Goal: Task Accomplishment & Management: Manage account settings

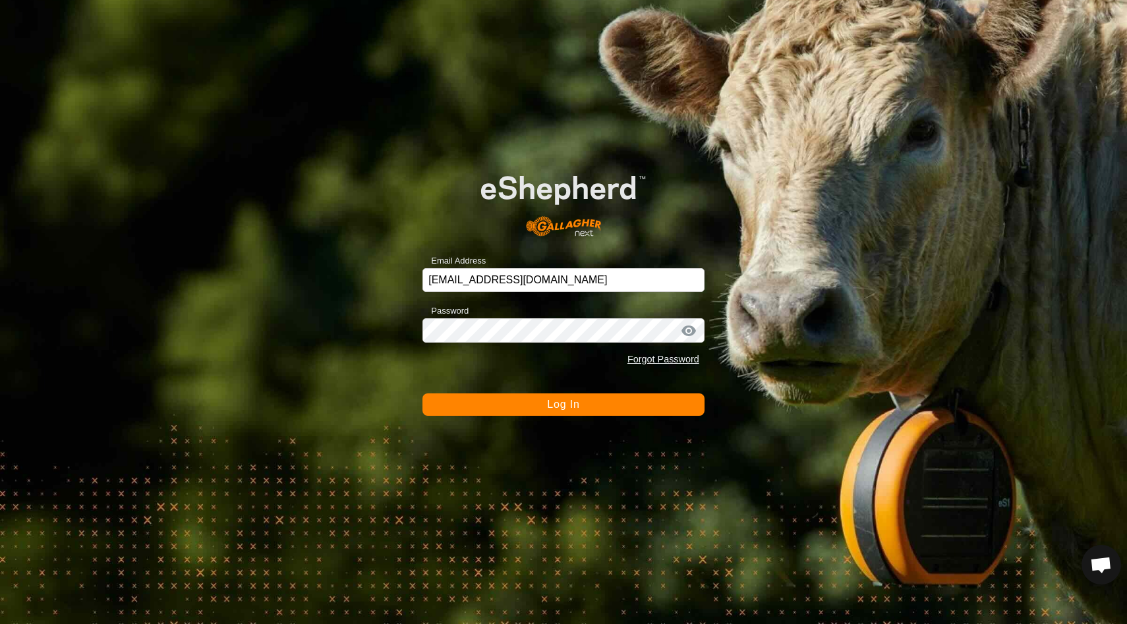
click at [581, 407] on button "Log In" at bounding box center [563, 404] width 282 height 22
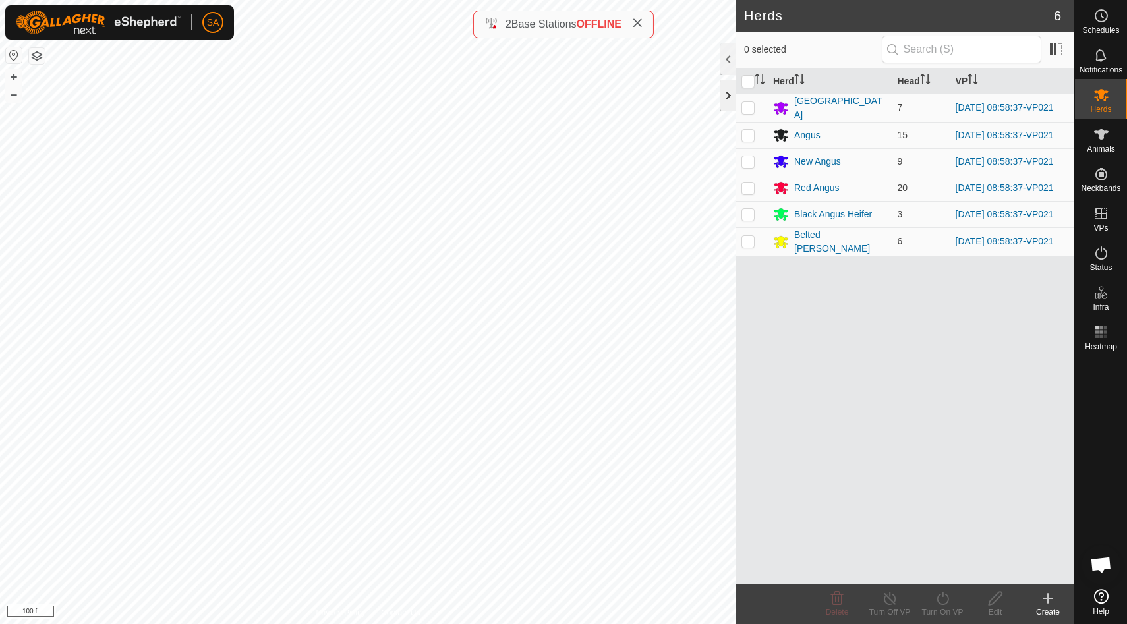
click at [727, 92] on div at bounding box center [728, 96] width 16 height 32
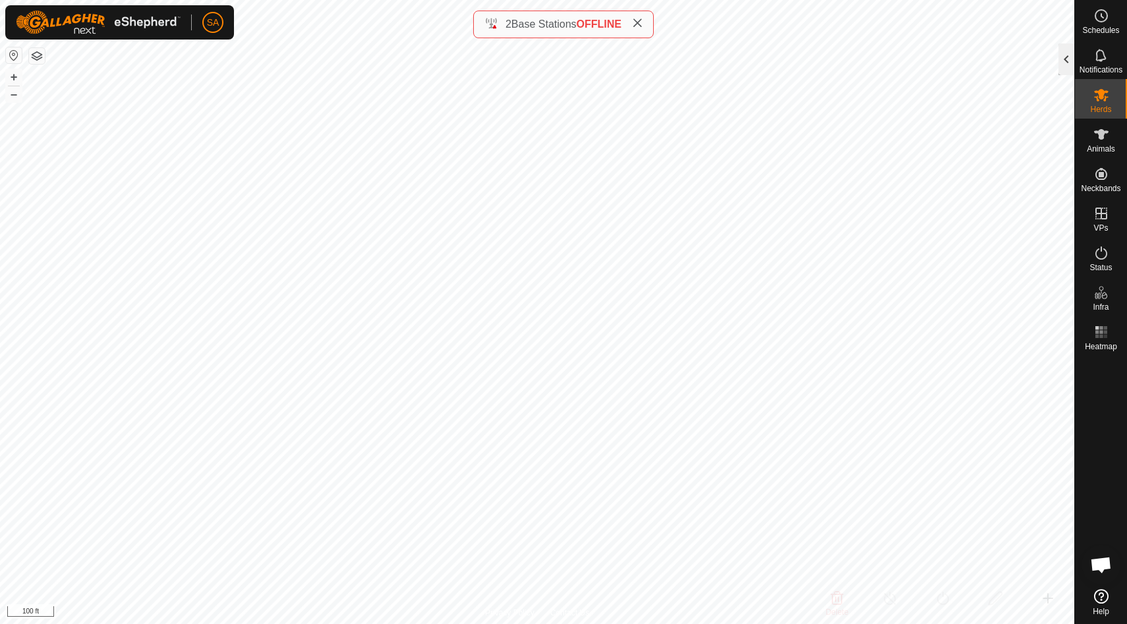
click at [1068, 63] on div at bounding box center [1066, 59] width 16 height 32
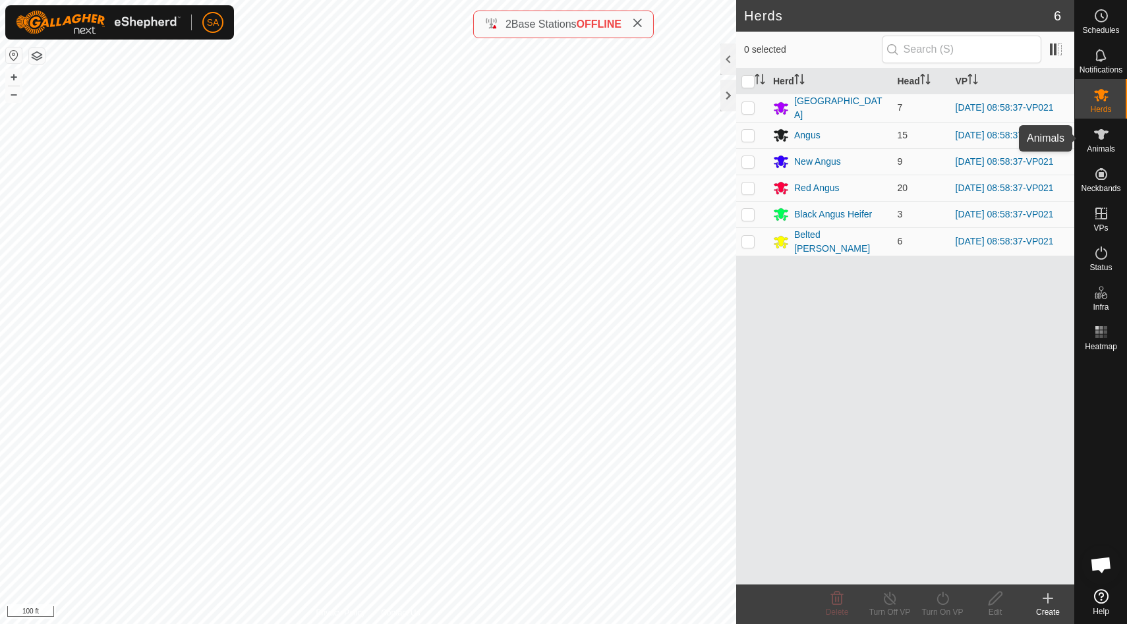
click at [1097, 145] on span "Animals" at bounding box center [1100, 149] width 28 height 8
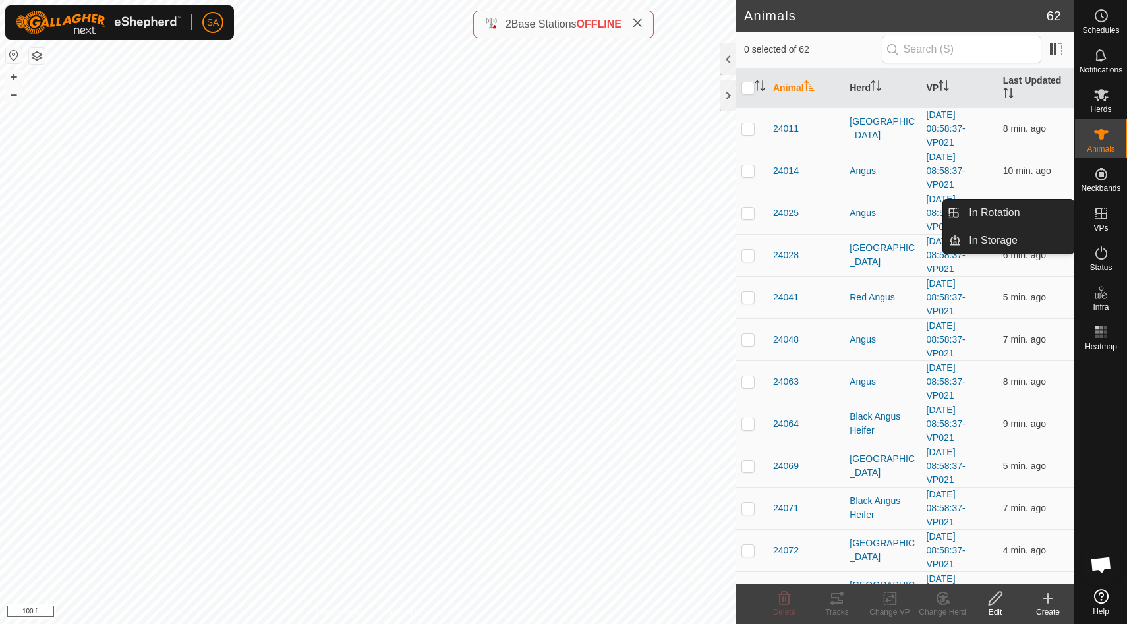
click at [1099, 222] on es-virtualpaddocks-svg-icon at bounding box center [1101, 213] width 24 height 21
click at [1050, 219] on link "In Rotation" at bounding box center [1017, 213] width 113 height 26
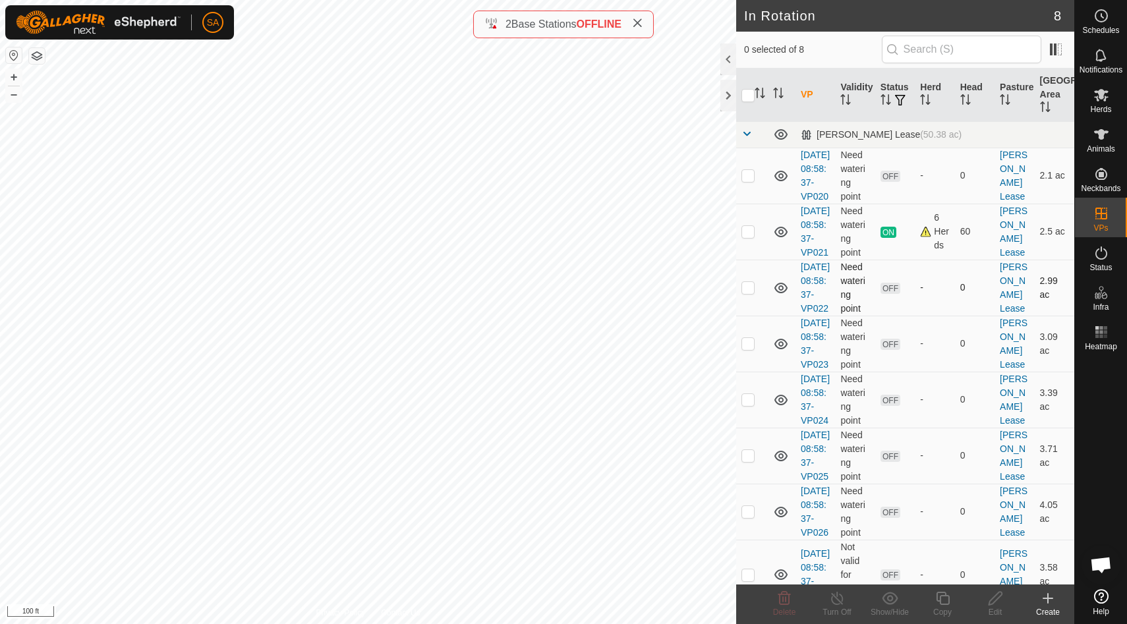
click at [752, 293] on p-checkbox at bounding box center [747, 287] width 13 height 11
checkbox input "true"
click at [997, 600] on icon at bounding box center [995, 598] width 16 height 16
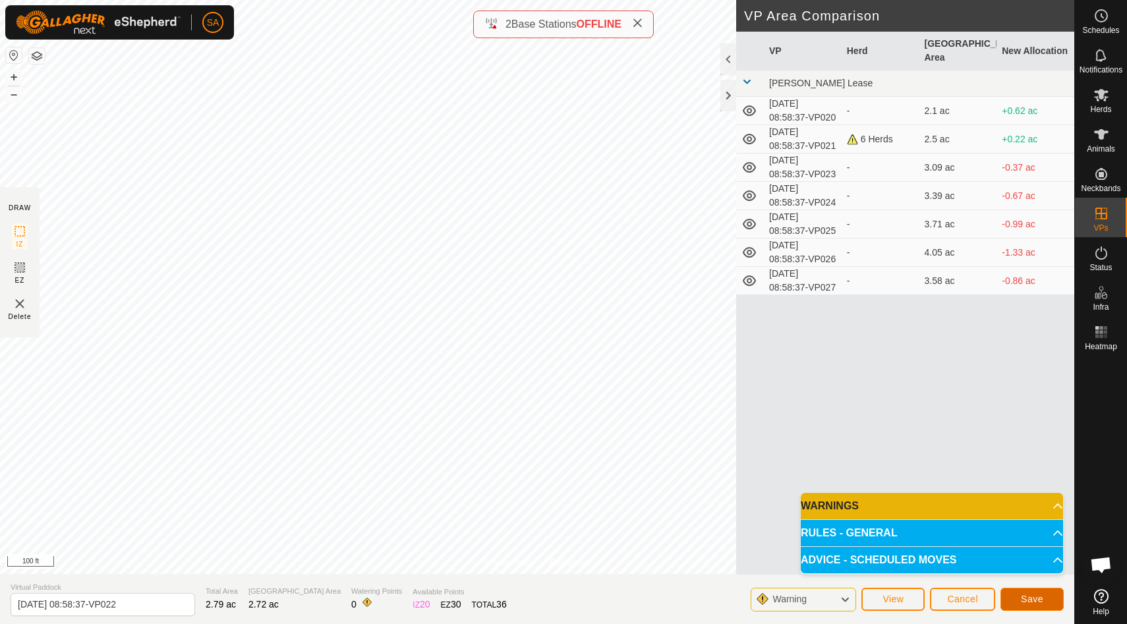
click at [1033, 598] on span "Save" at bounding box center [1032, 599] width 22 height 11
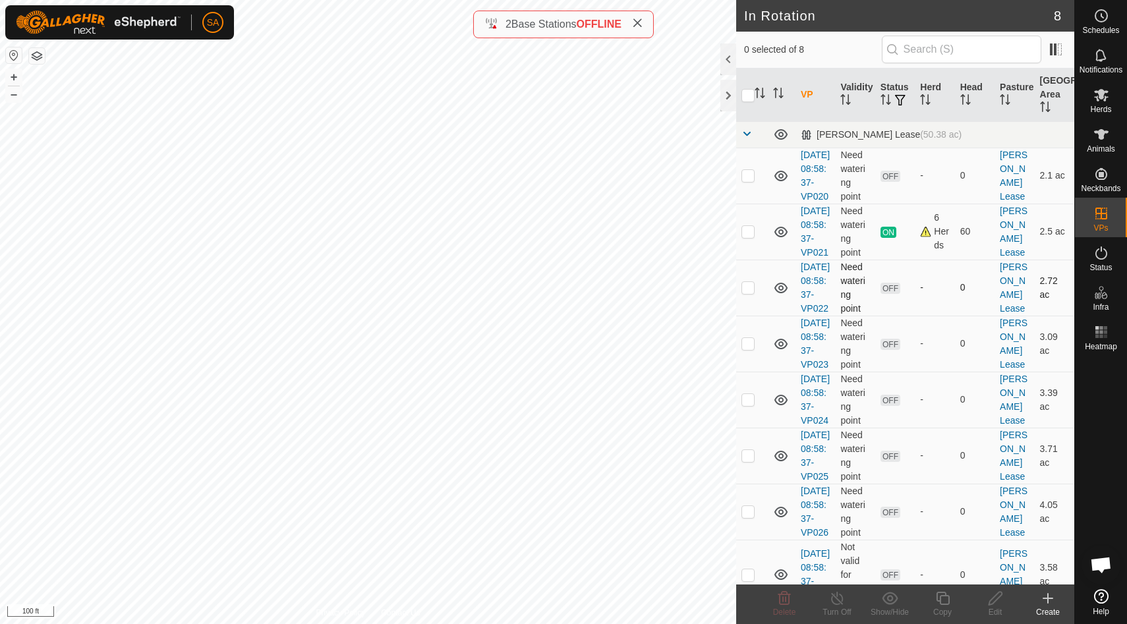
click at [749, 293] on p-checkbox at bounding box center [747, 287] width 13 height 11
checkbox input "false"
click at [748, 349] on p-checkbox at bounding box center [747, 343] width 13 height 11
checkbox input "true"
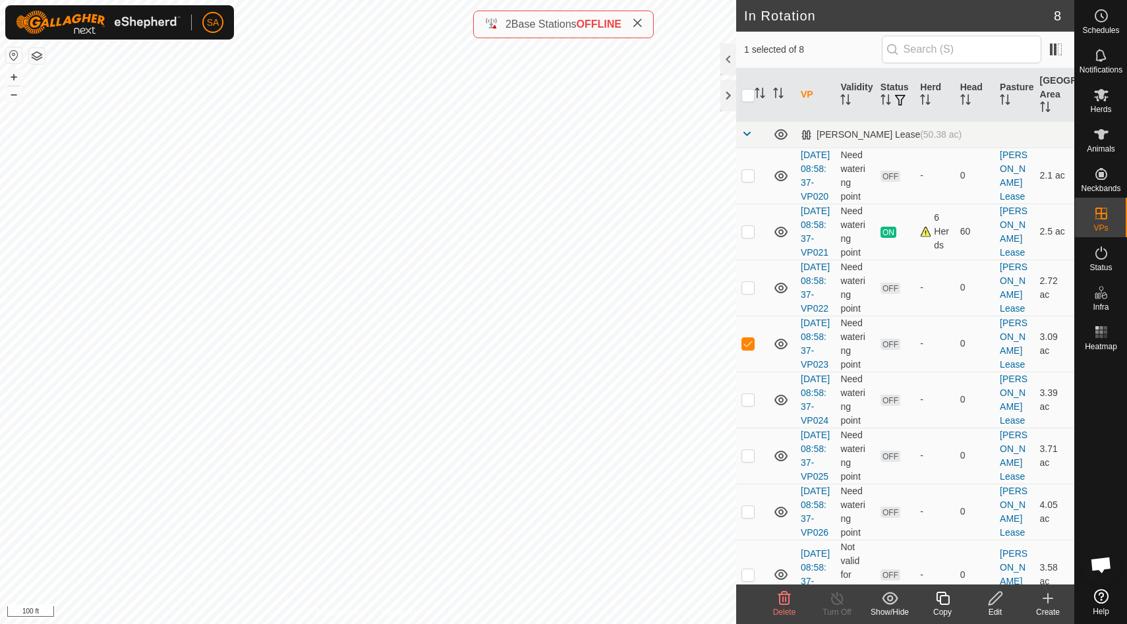
click at [995, 600] on icon at bounding box center [994, 598] width 13 height 13
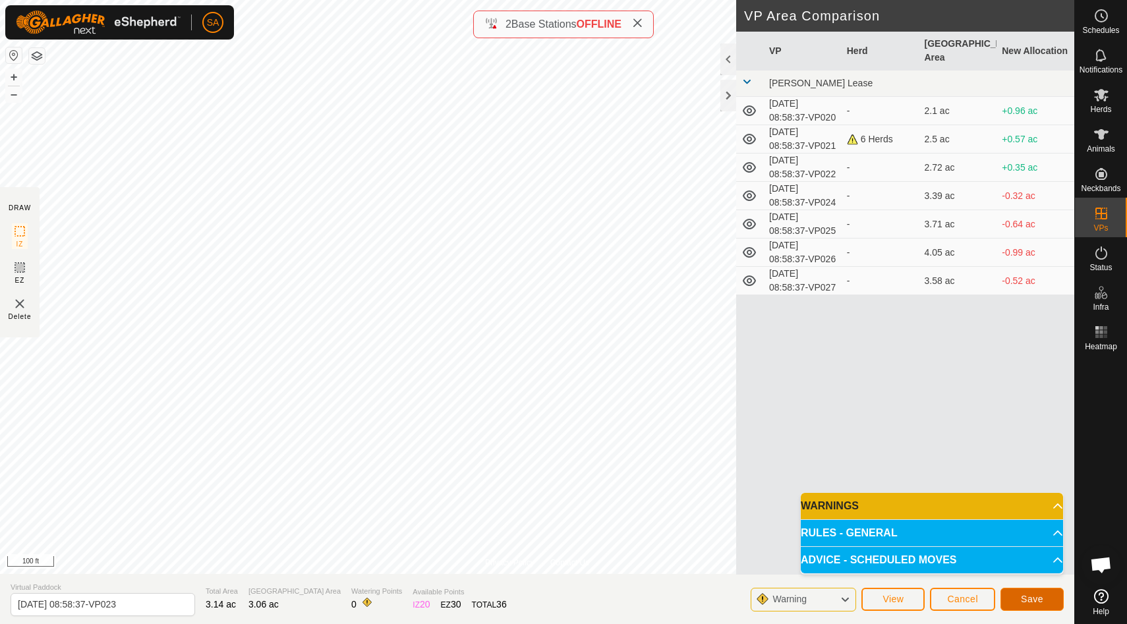
click at [1033, 593] on button "Save" at bounding box center [1031, 599] width 63 height 23
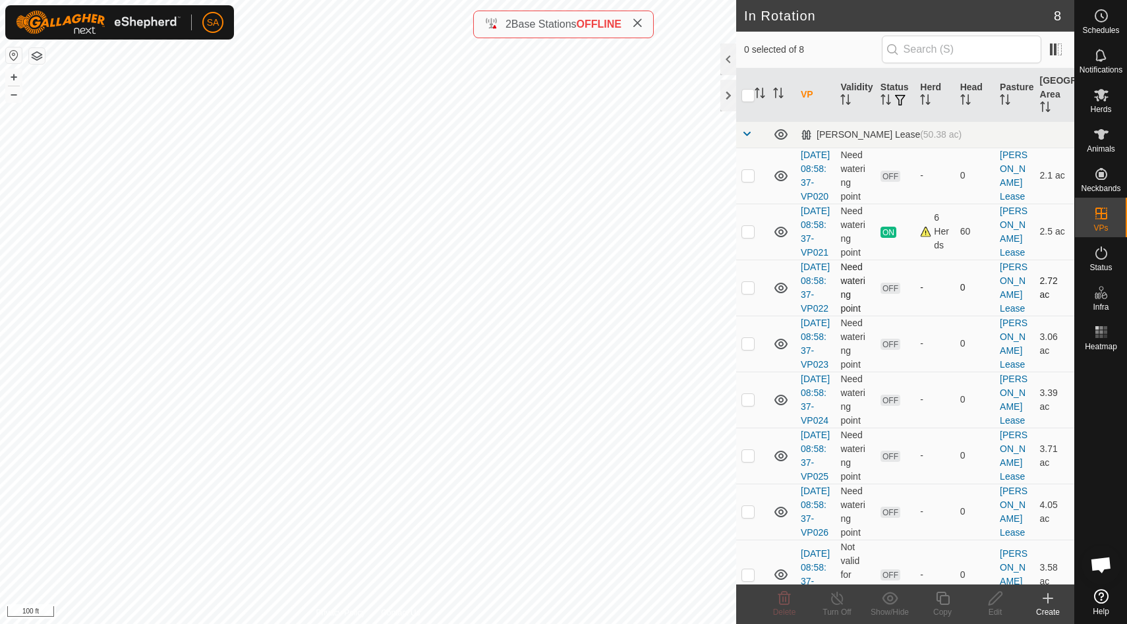
click at [748, 293] on p-checkbox at bounding box center [747, 287] width 13 height 11
checkbox input "false"
click at [748, 181] on p-checkbox at bounding box center [747, 175] width 13 height 11
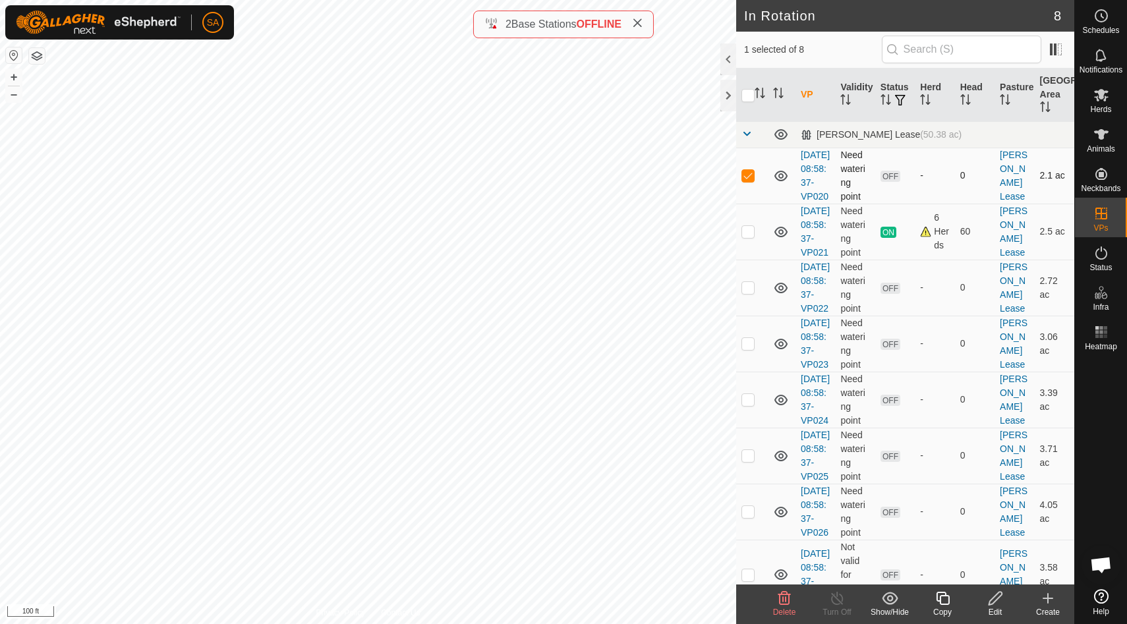
checkbox input "false"
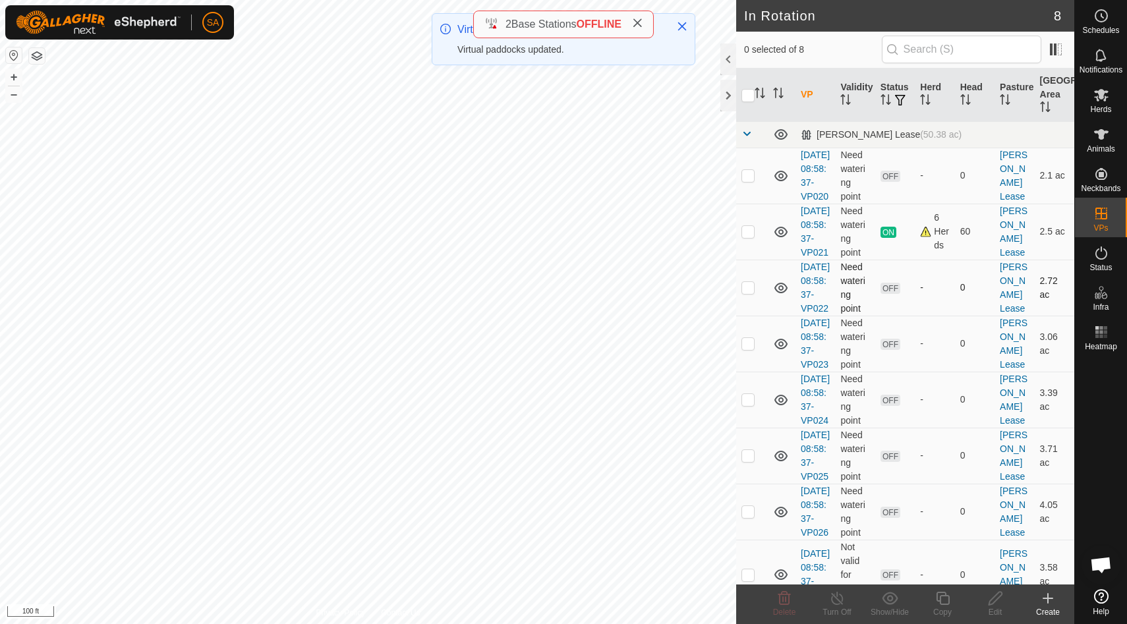
click at [748, 293] on p-checkbox at bounding box center [747, 287] width 13 height 11
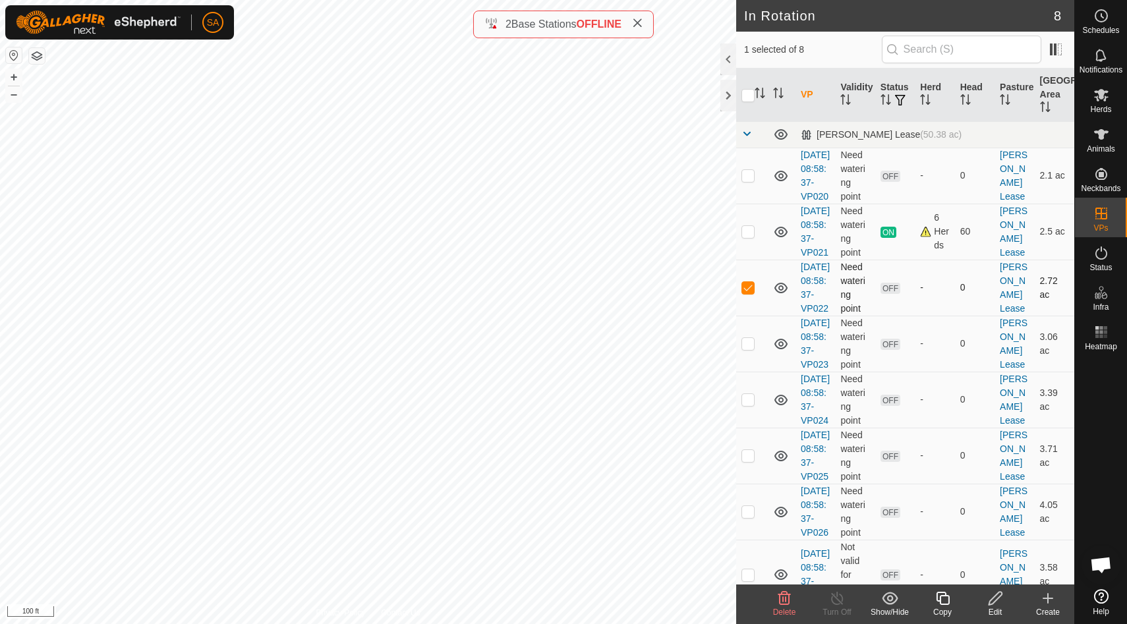
click at [751, 293] on p-checkbox at bounding box center [747, 287] width 13 height 11
checkbox input "false"
click at [750, 349] on p-checkbox at bounding box center [747, 343] width 13 height 11
checkbox input "false"
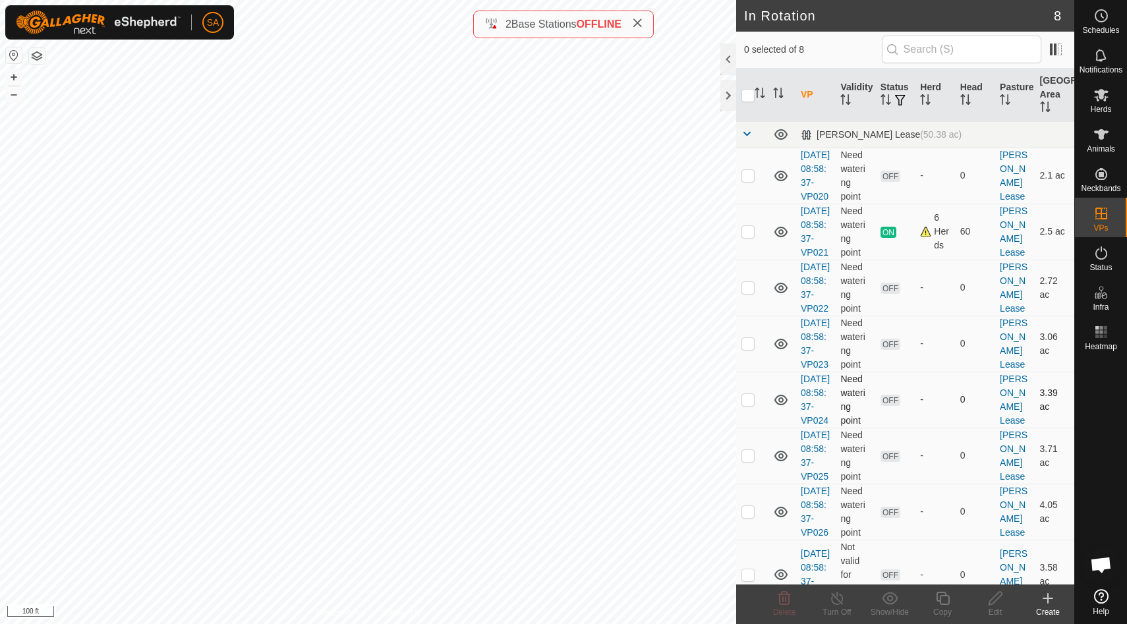
click at [750, 405] on p-checkbox at bounding box center [747, 399] width 13 height 11
checkbox input "false"
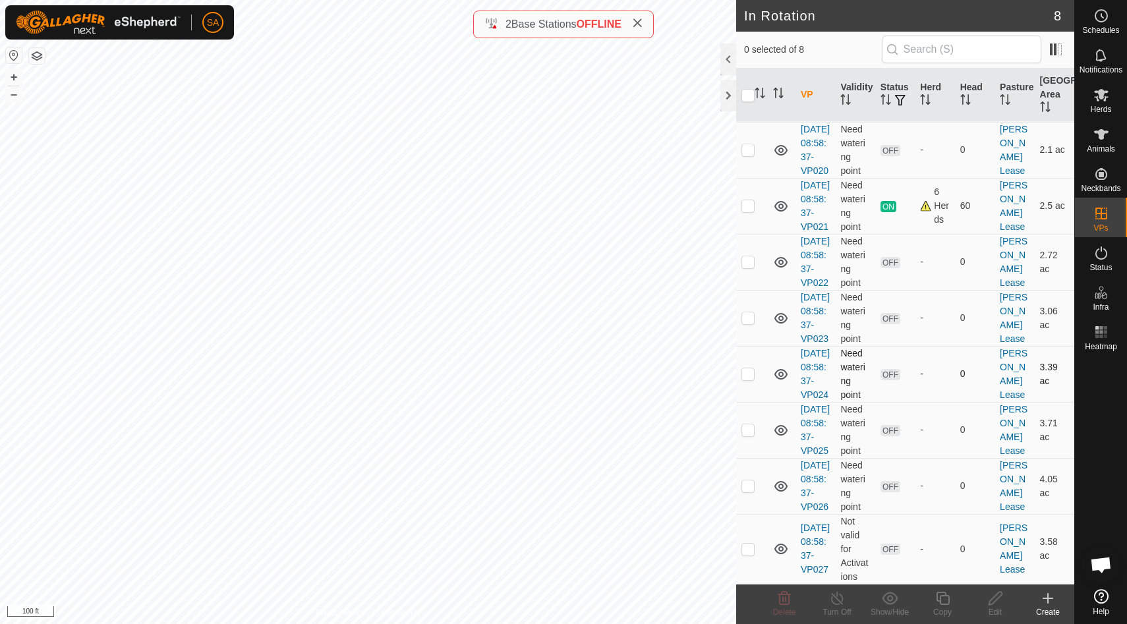
scroll to position [83, 0]
click at [747, 435] on p-checkbox at bounding box center [747, 429] width 13 height 11
checkbox input "false"
click at [749, 491] on p-checkbox at bounding box center [747, 485] width 13 height 11
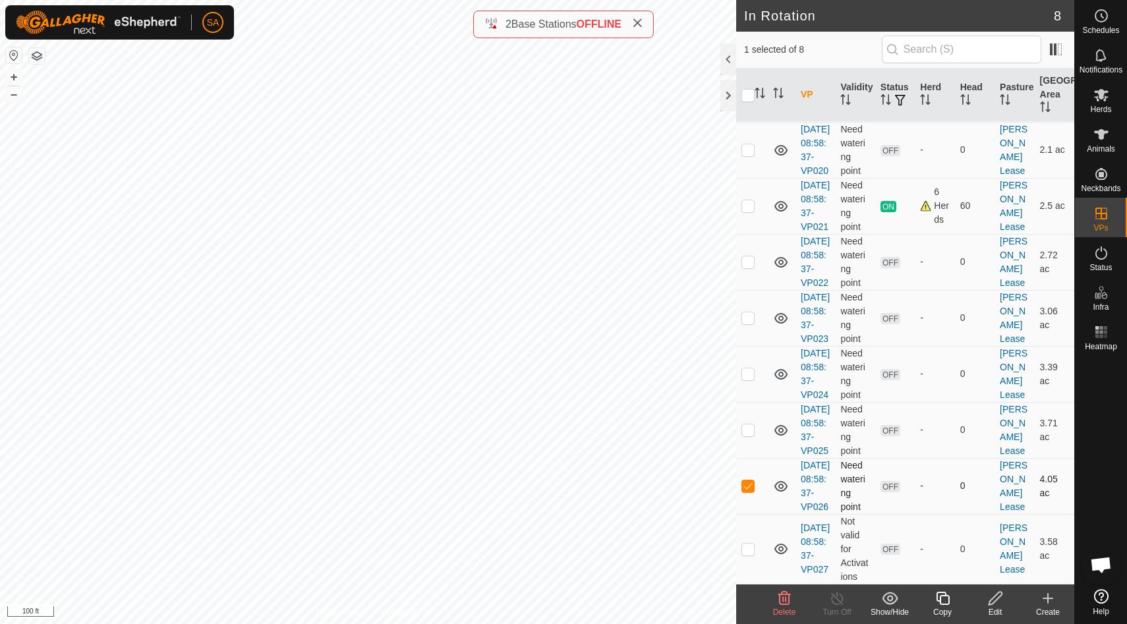
scroll to position [122, 0]
click at [787, 598] on icon at bounding box center [784, 598] width 16 height 16
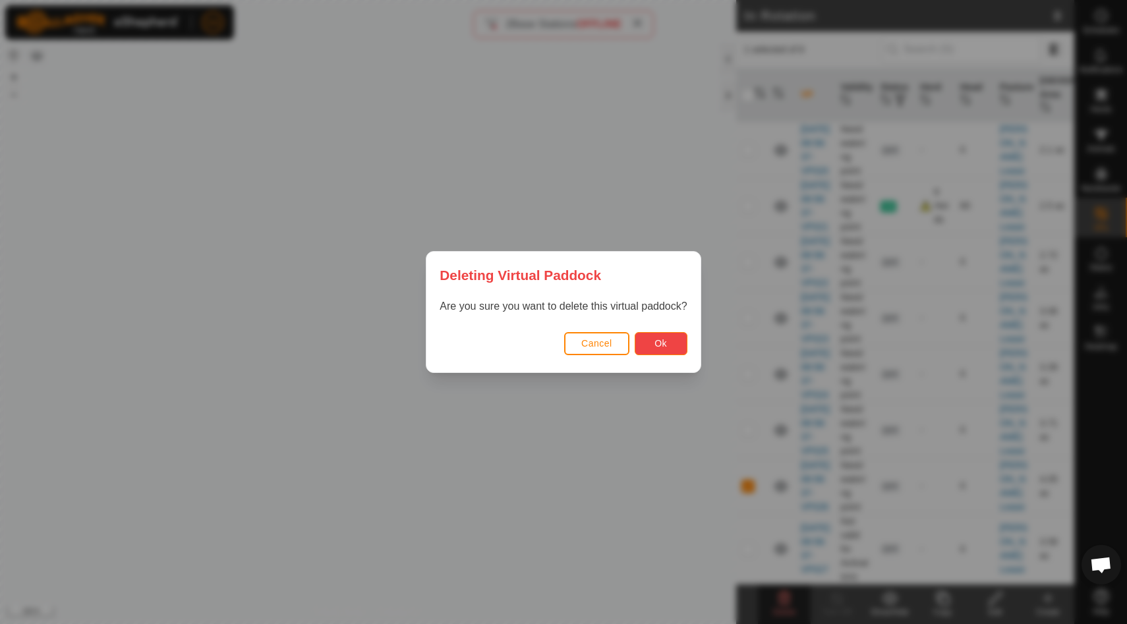
click at [669, 339] on button "Ok" at bounding box center [660, 343] width 53 height 23
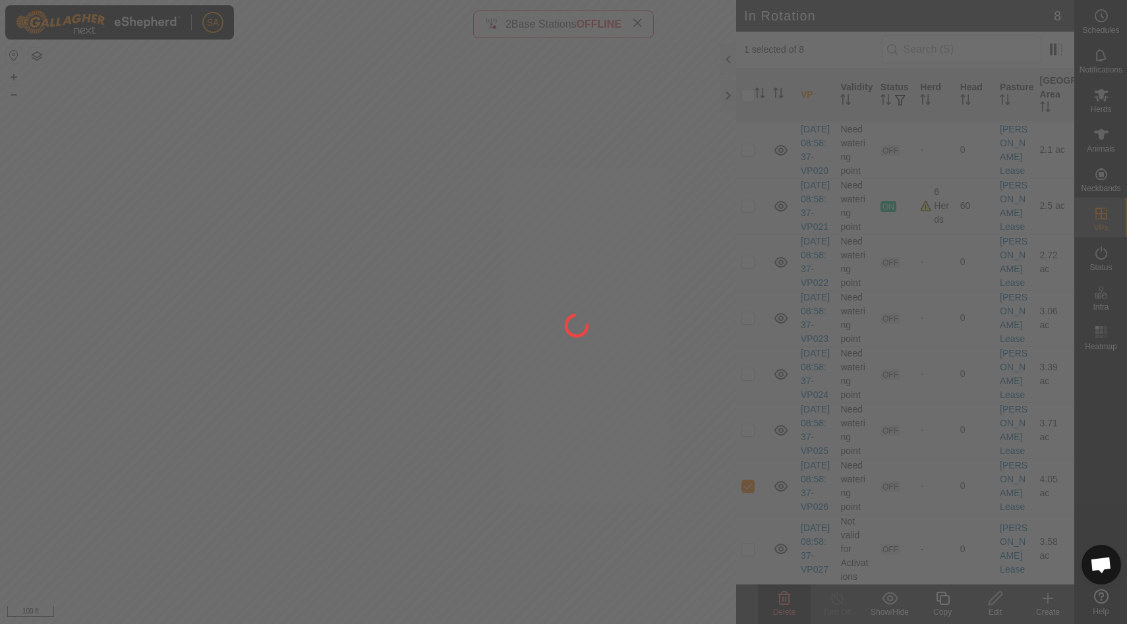
checkbox input "false"
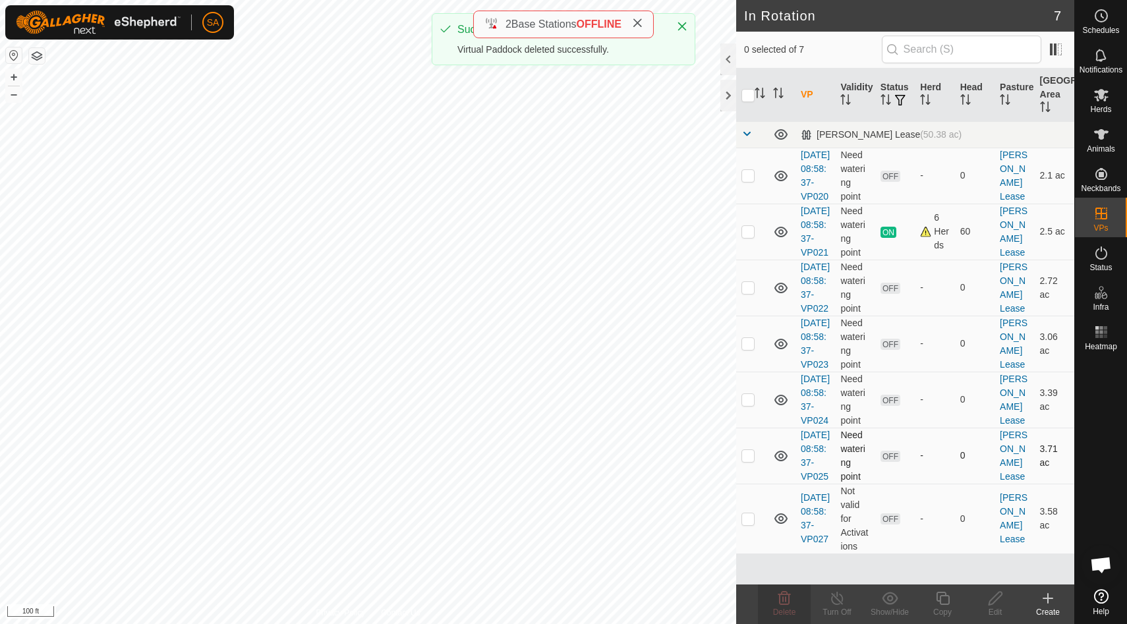
scroll to position [0, 0]
click at [748, 461] on p-checkbox at bounding box center [747, 455] width 13 height 11
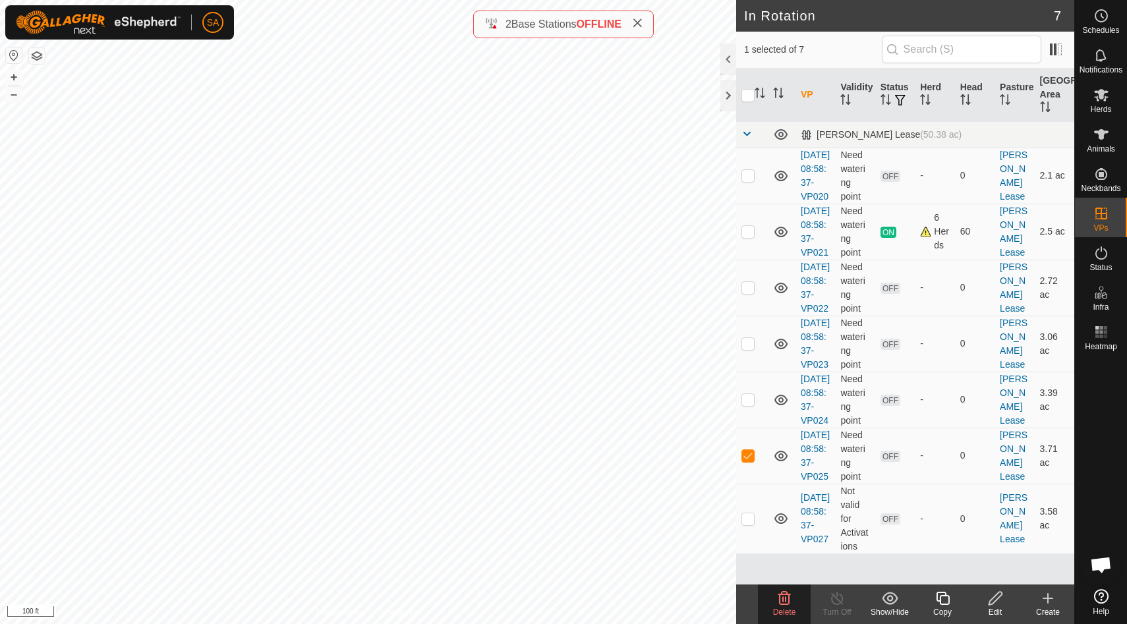
click at [785, 602] on icon at bounding box center [784, 598] width 13 height 13
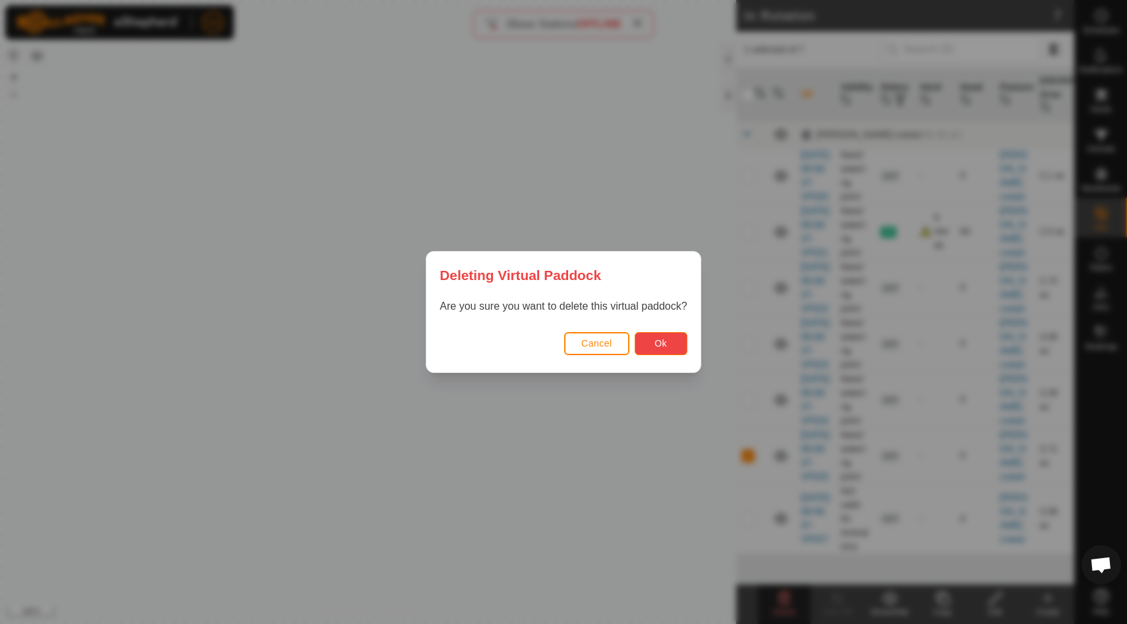
click at [663, 337] on button "Ok" at bounding box center [660, 343] width 53 height 23
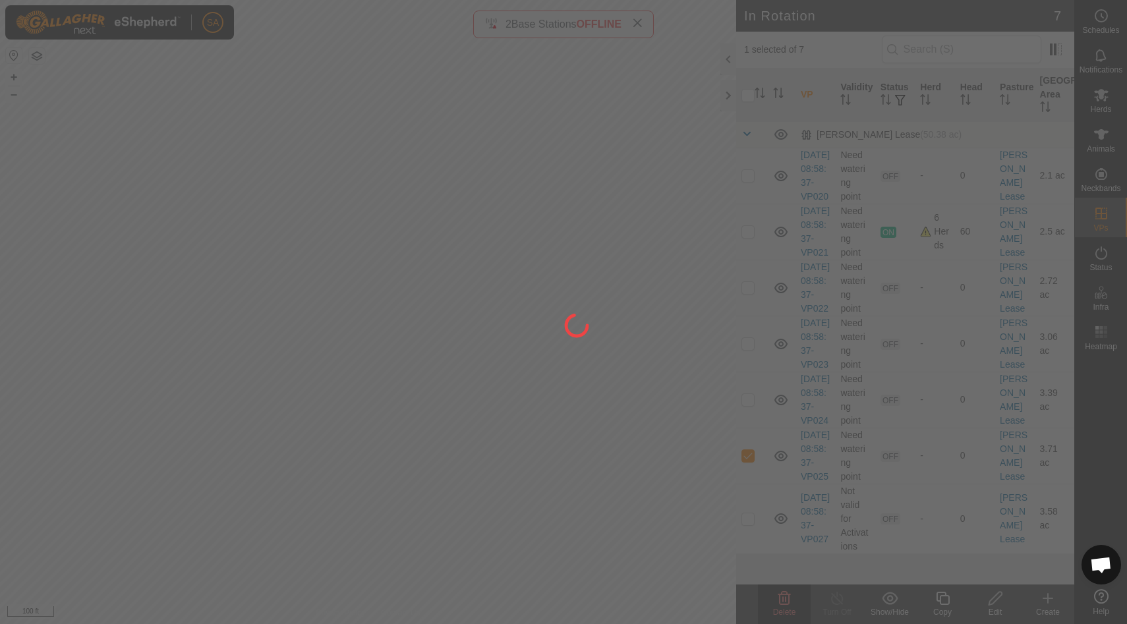
checkbox input "false"
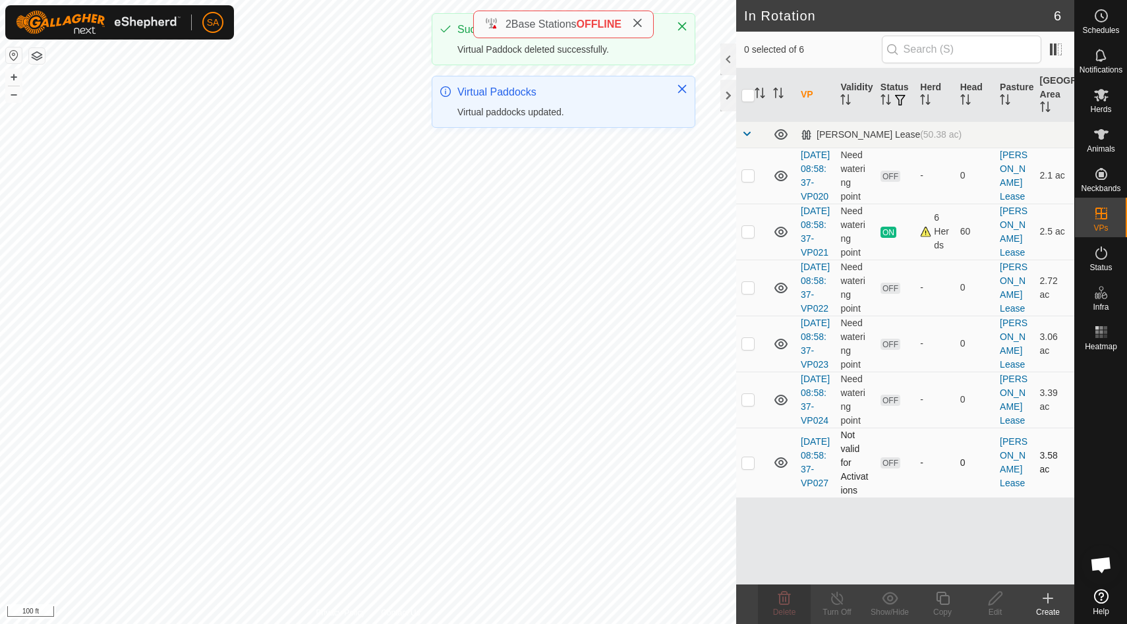
click at [749, 468] on p-checkbox at bounding box center [747, 462] width 13 height 11
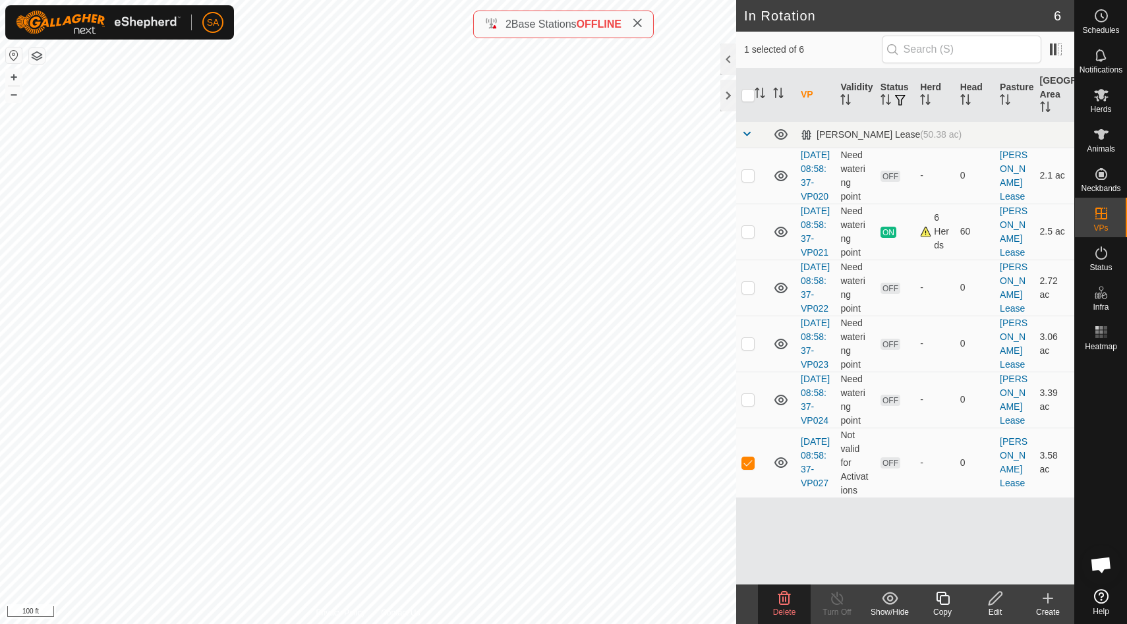
click at [784, 606] on div "Delete" at bounding box center [784, 612] width 53 height 12
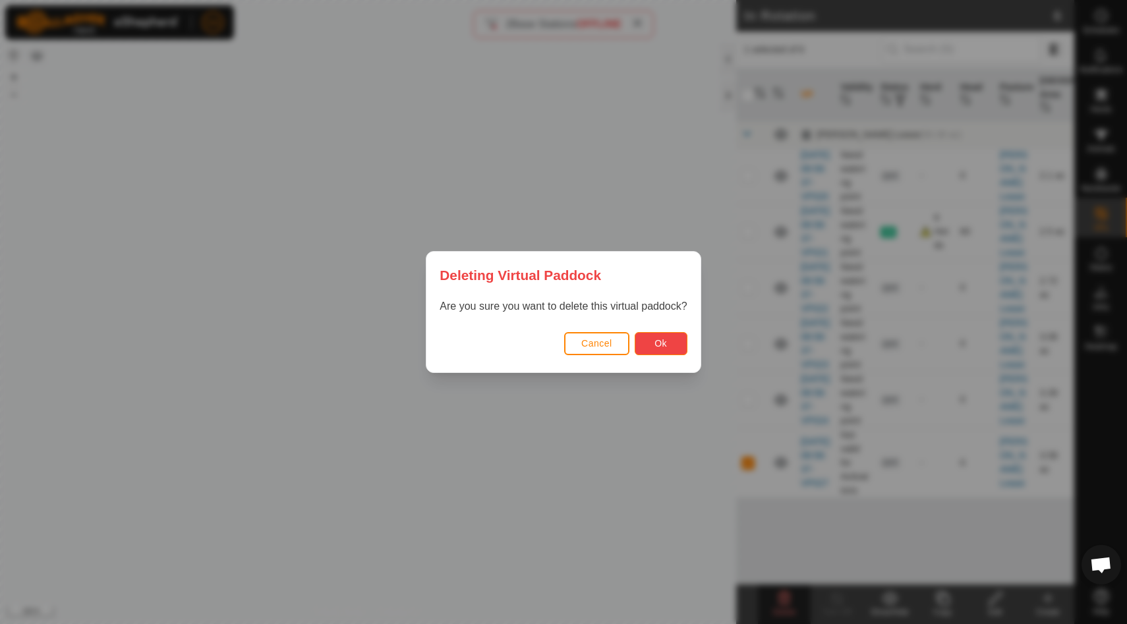
click at [671, 343] on button "Ok" at bounding box center [660, 343] width 53 height 23
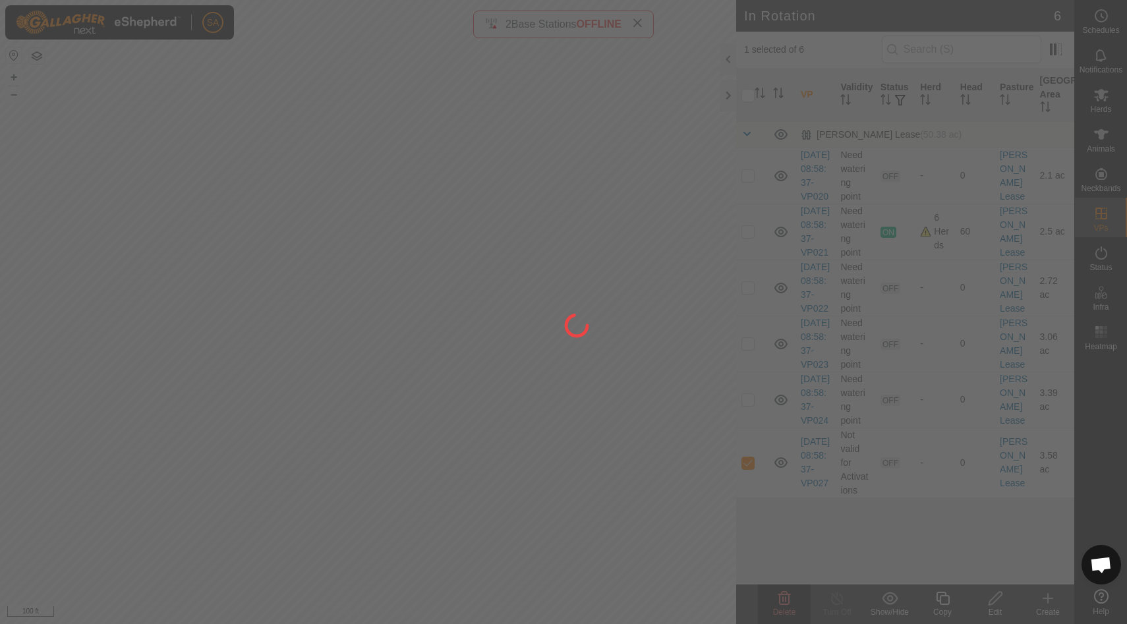
checkbox input "false"
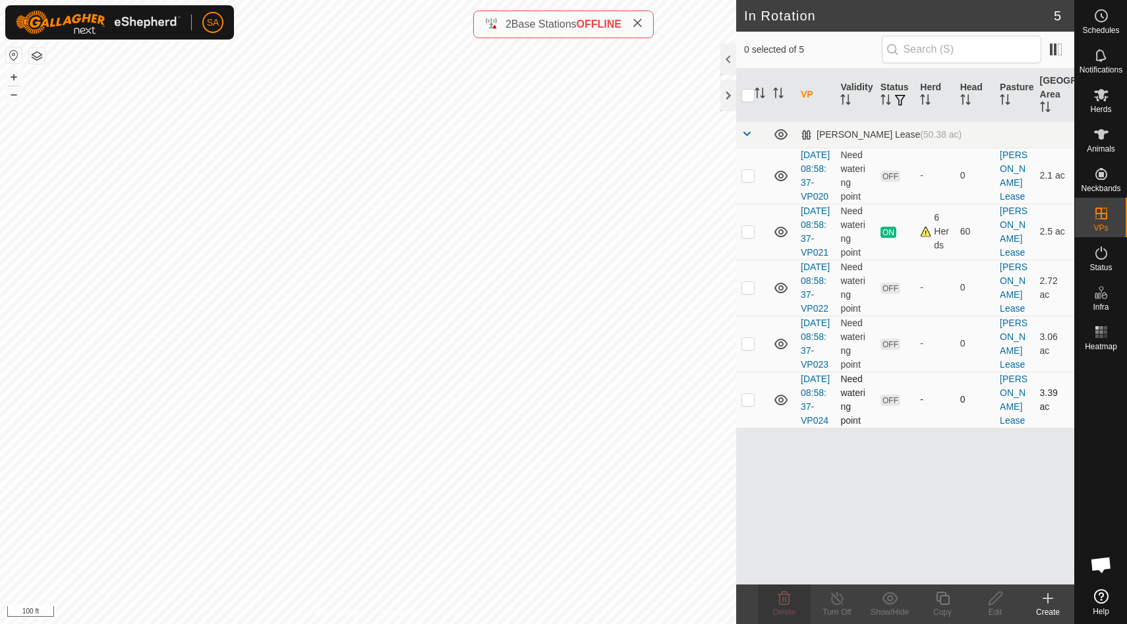
click at [748, 405] on p-checkbox at bounding box center [747, 399] width 13 height 11
checkbox input "true"
click at [748, 405] on p-checkbox at bounding box center [747, 399] width 13 height 11
click at [783, 600] on icon at bounding box center [784, 598] width 16 height 16
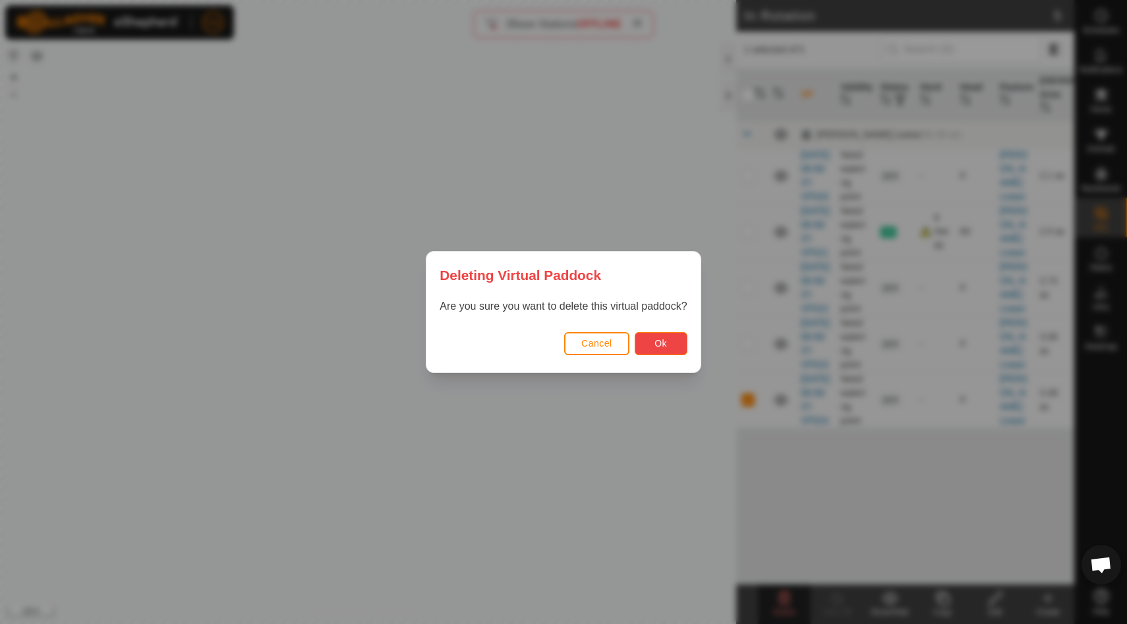
click at [671, 344] on button "Ok" at bounding box center [660, 343] width 53 height 23
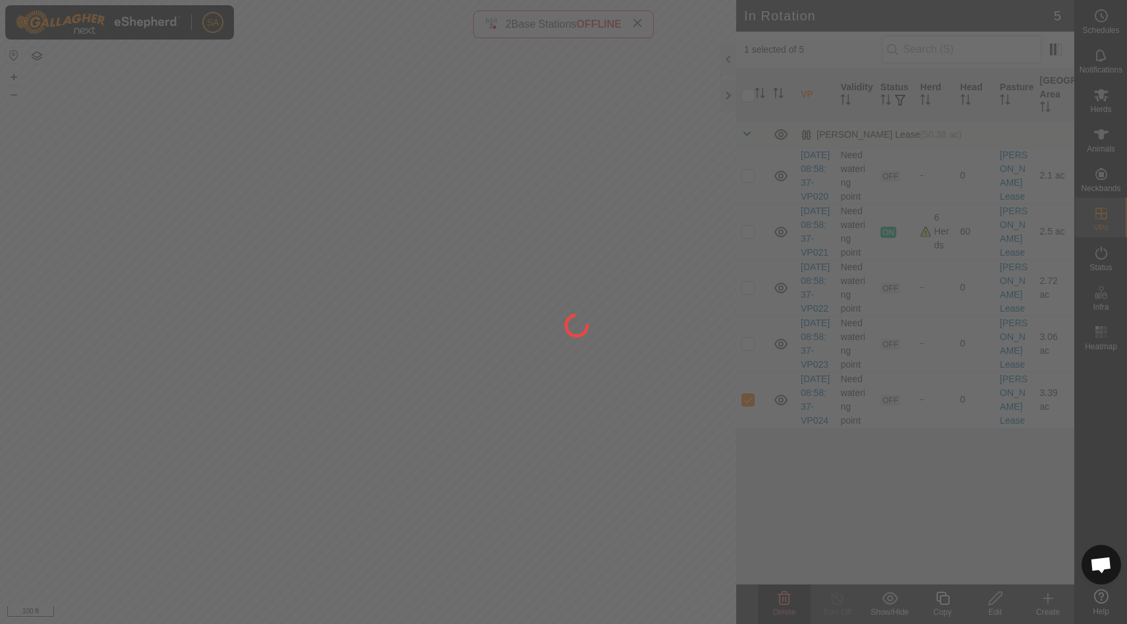
checkbox input "false"
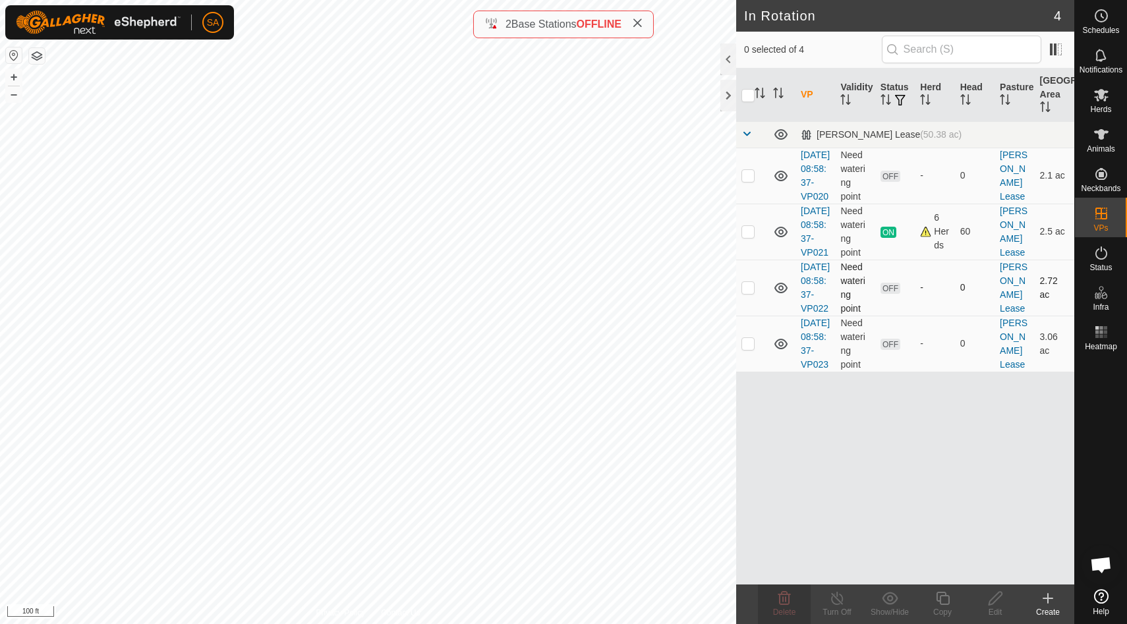
click at [747, 293] on p-checkbox at bounding box center [747, 287] width 13 height 11
checkbox input "true"
click at [746, 349] on p-checkbox at bounding box center [747, 343] width 13 height 11
checkbox input "true"
click at [751, 293] on p-checkbox at bounding box center [747, 287] width 13 height 11
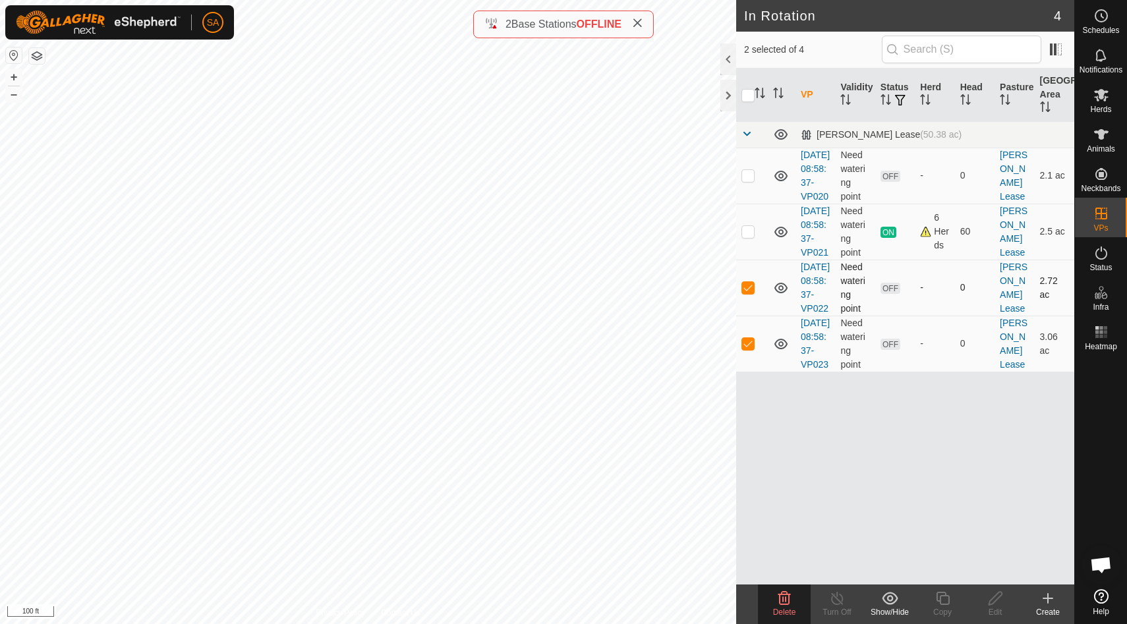
checkbox input "false"
click at [750, 349] on p-checkbox at bounding box center [747, 343] width 13 height 11
checkbox input "false"
click at [746, 293] on p-checkbox at bounding box center [747, 287] width 13 height 11
checkbox input "true"
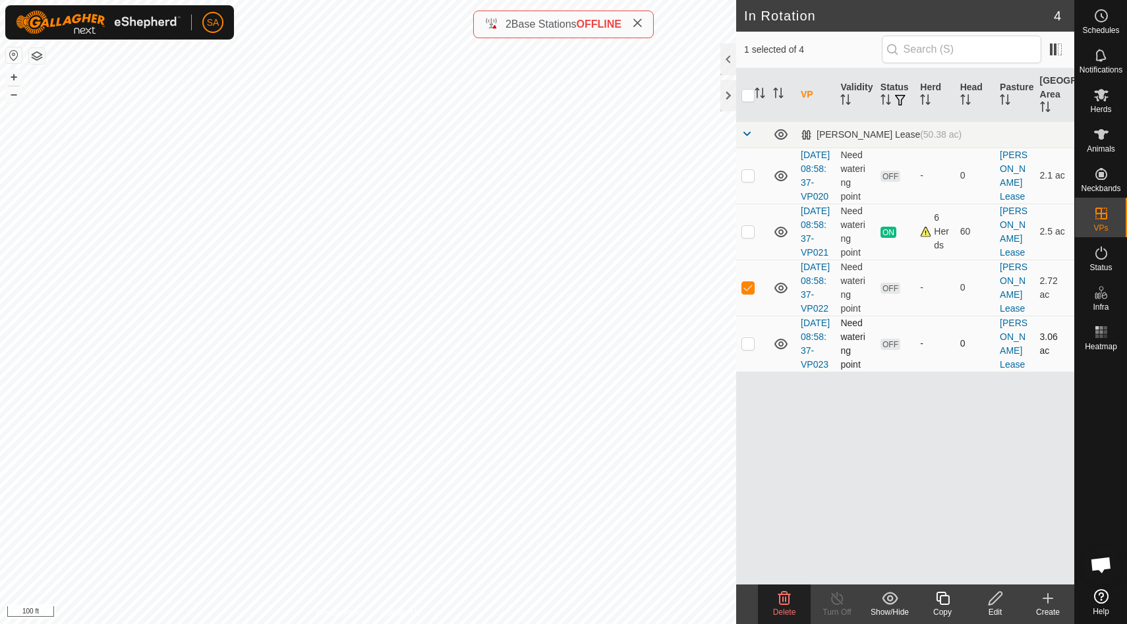
click at [752, 349] on p-checkbox at bounding box center [747, 343] width 13 height 11
checkbox input "true"
click at [750, 293] on p-checkbox at bounding box center [747, 287] width 13 height 11
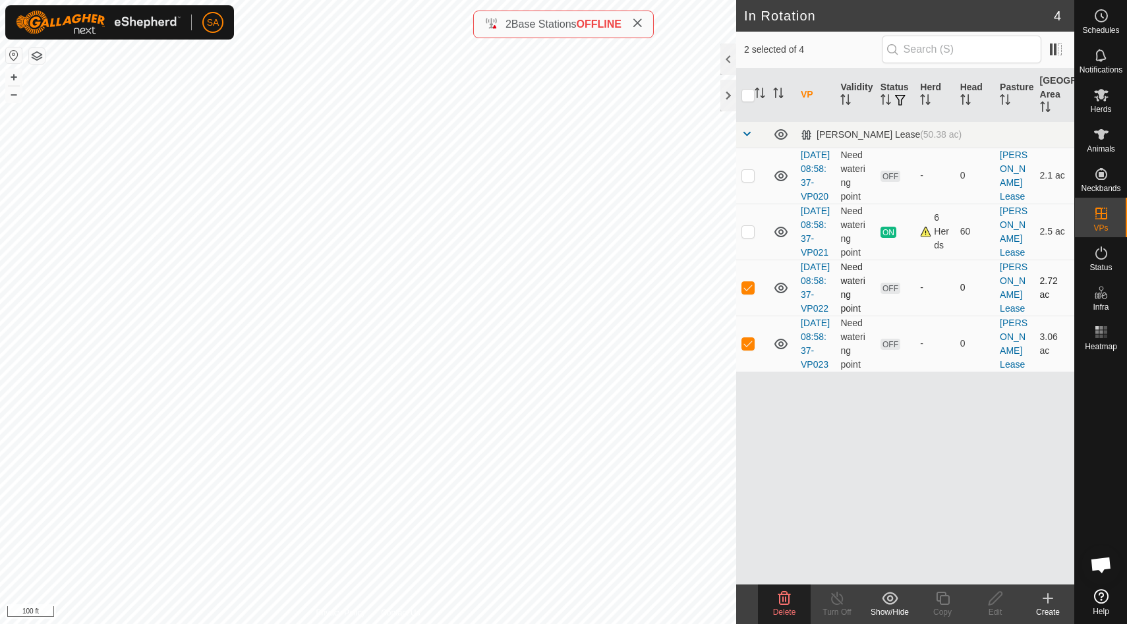
checkbox input "false"
click at [941, 602] on icon at bounding box center [942, 598] width 16 height 16
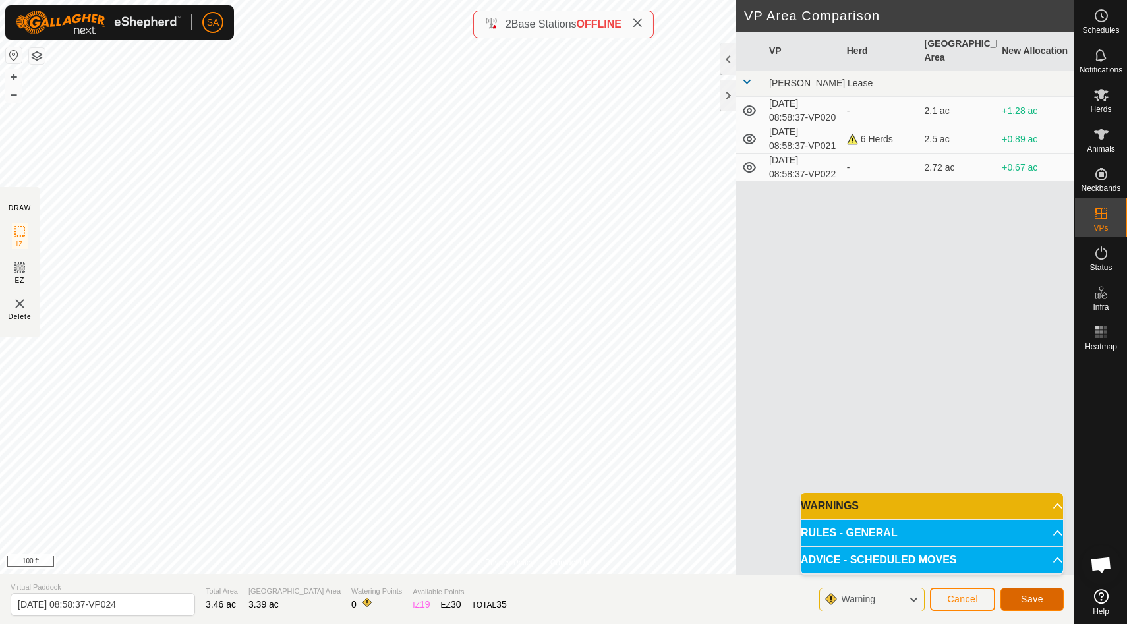
click at [1040, 602] on span "Save" at bounding box center [1032, 599] width 22 height 11
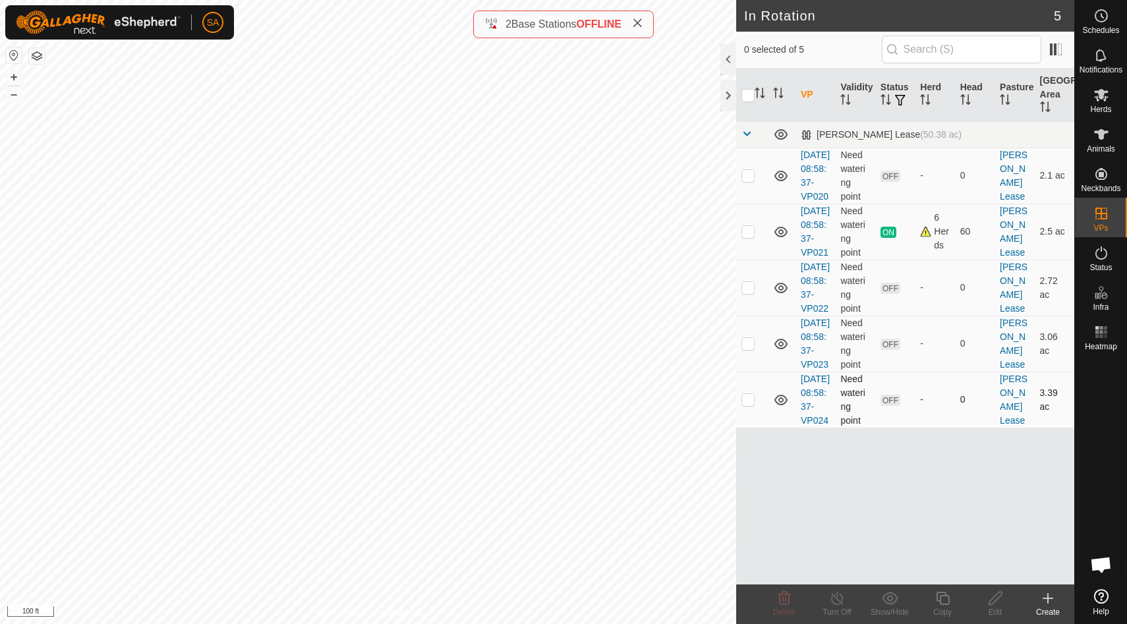
click at [749, 405] on p-checkbox at bounding box center [747, 399] width 13 height 11
checkbox input "true"
click at [945, 602] on icon at bounding box center [942, 598] width 16 height 16
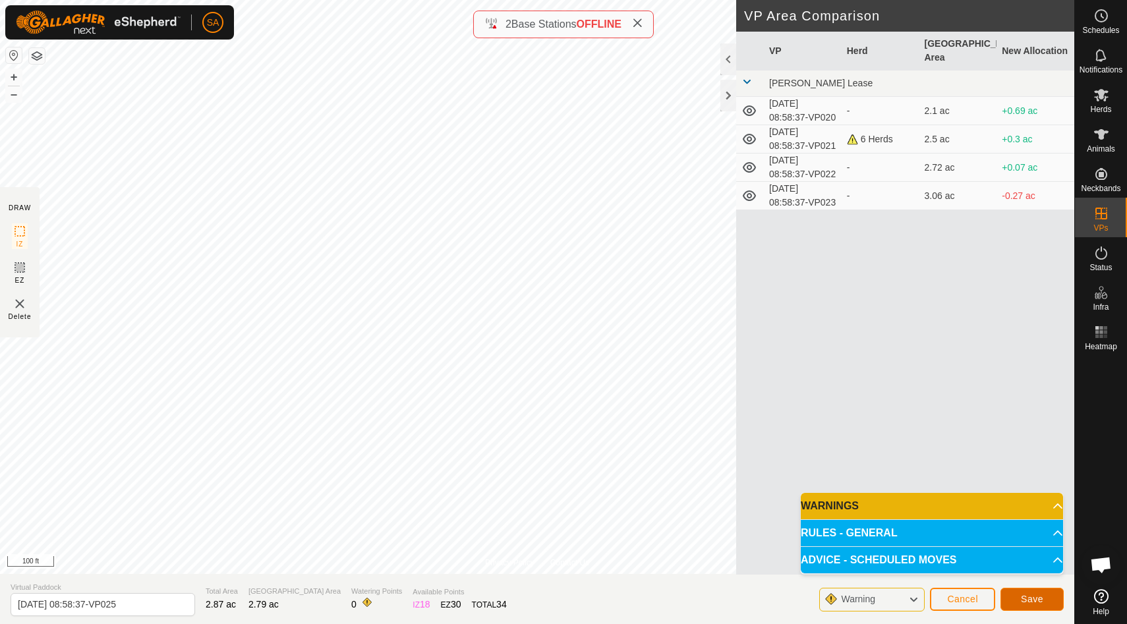
click at [1049, 597] on button "Save" at bounding box center [1031, 599] width 63 height 23
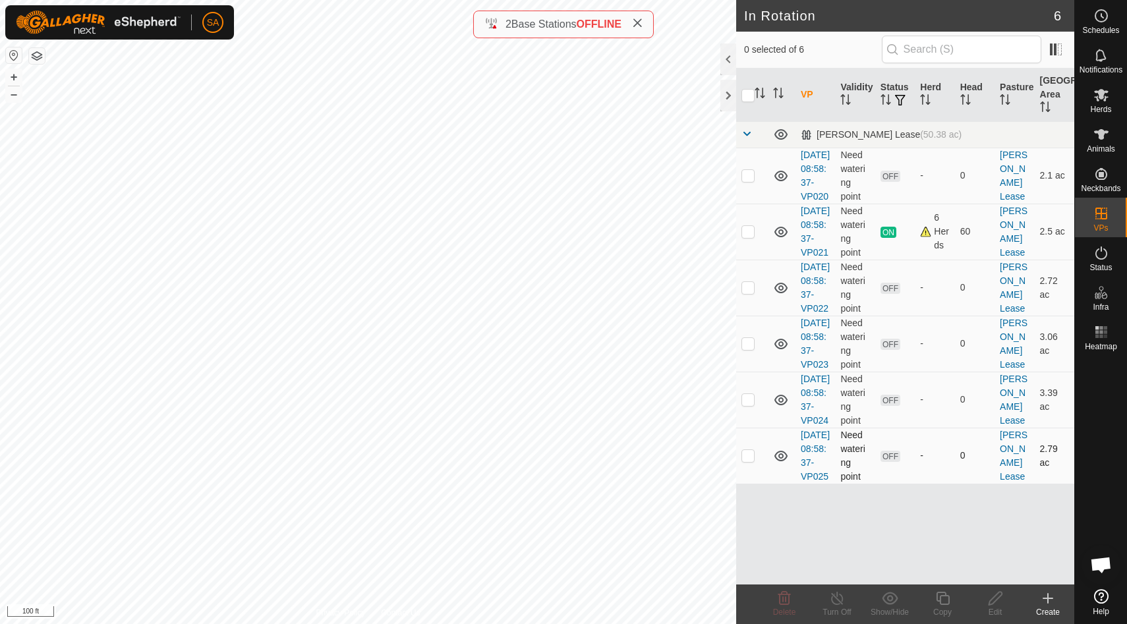
click at [752, 461] on p-checkbox at bounding box center [747, 455] width 13 height 11
checkbox input "true"
click at [942, 601] on icon at bounding box center [942, 598] width 16 height 16
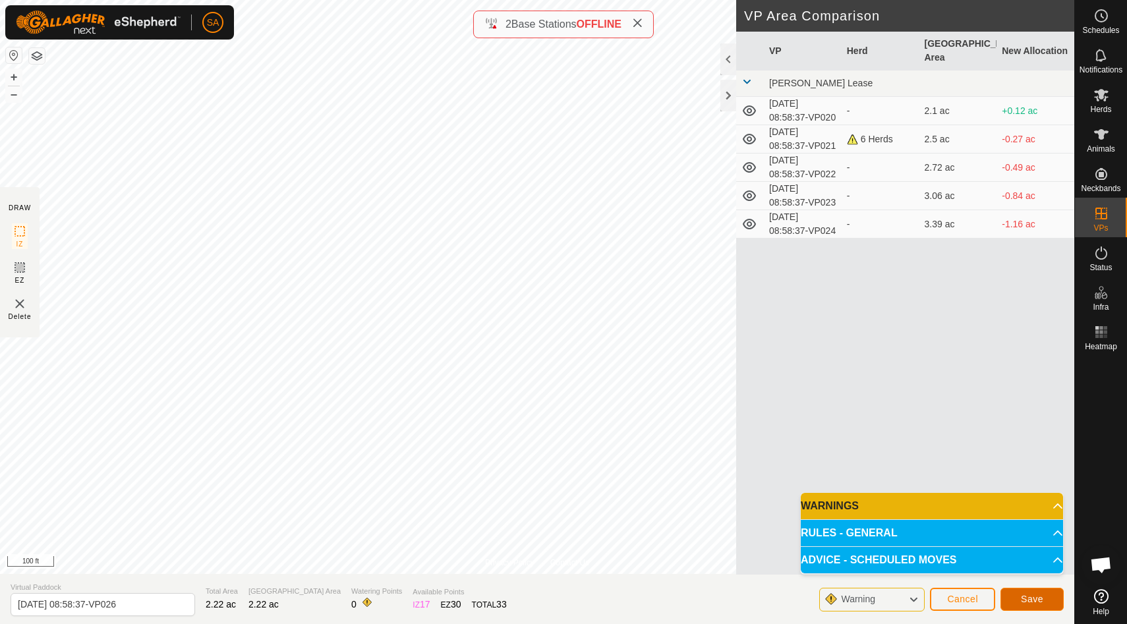
click at [1043, 600] on button "Save" at bounding box center [1031, 599] width 63 height 23
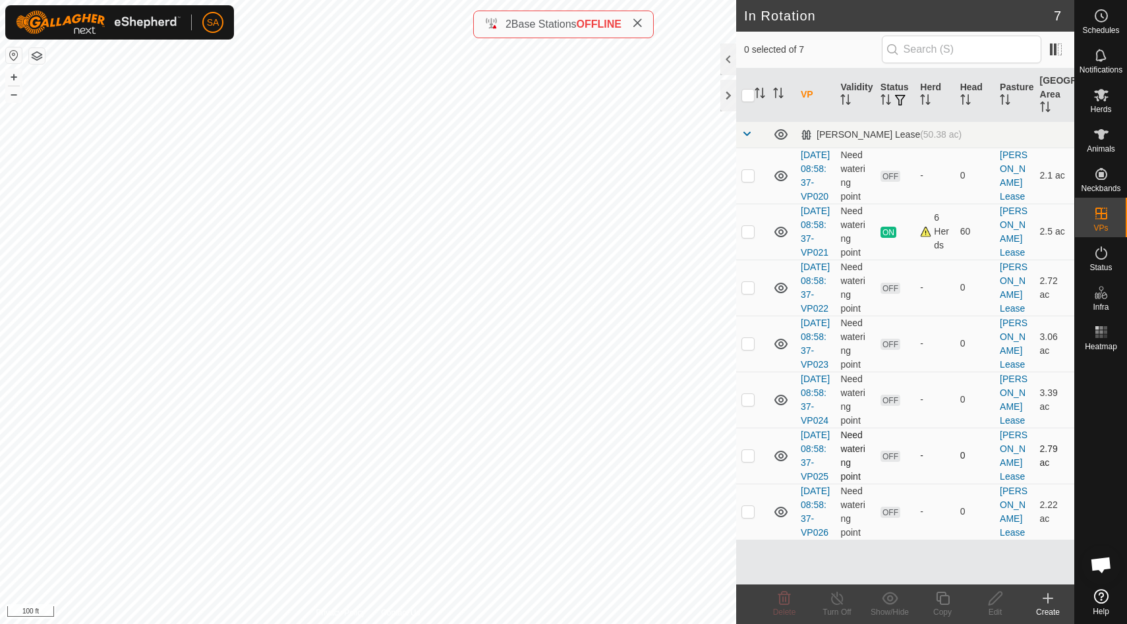
scroll to position [52, 0]
click at [750, 517] on p-checkbox at bounding box center [747, 511] width 13 height 11
checkbox input "true"
click at [949, 599] on icon at bounding box center [942, 598] width 13 height 13
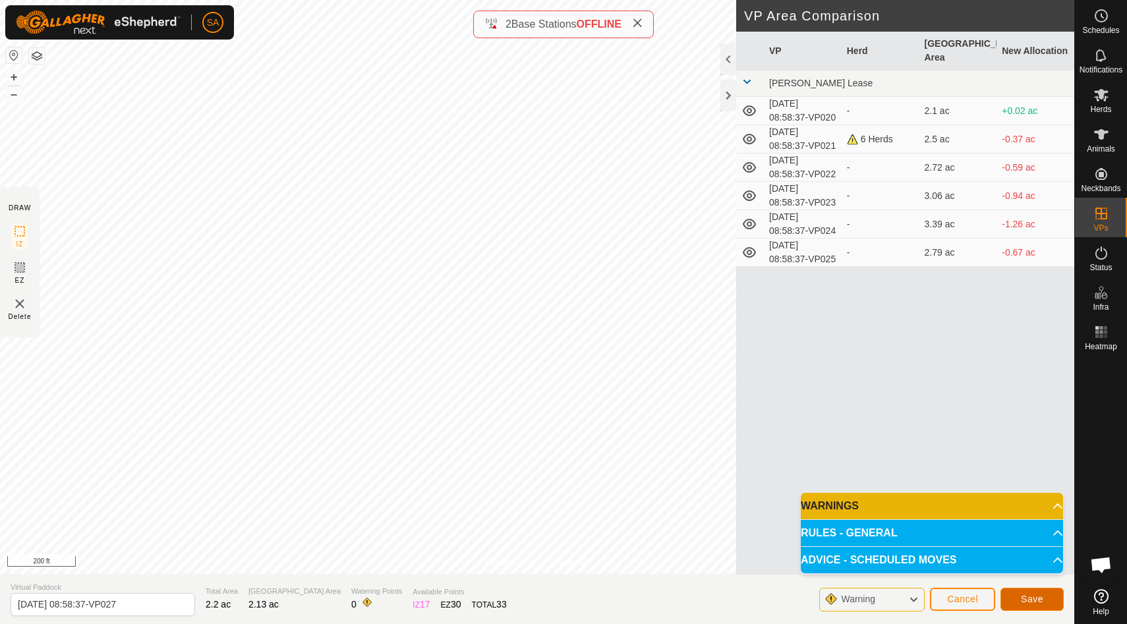
click at [1038, 599] on span "Save" at bounding box center [1032, 599] width 22 height 11
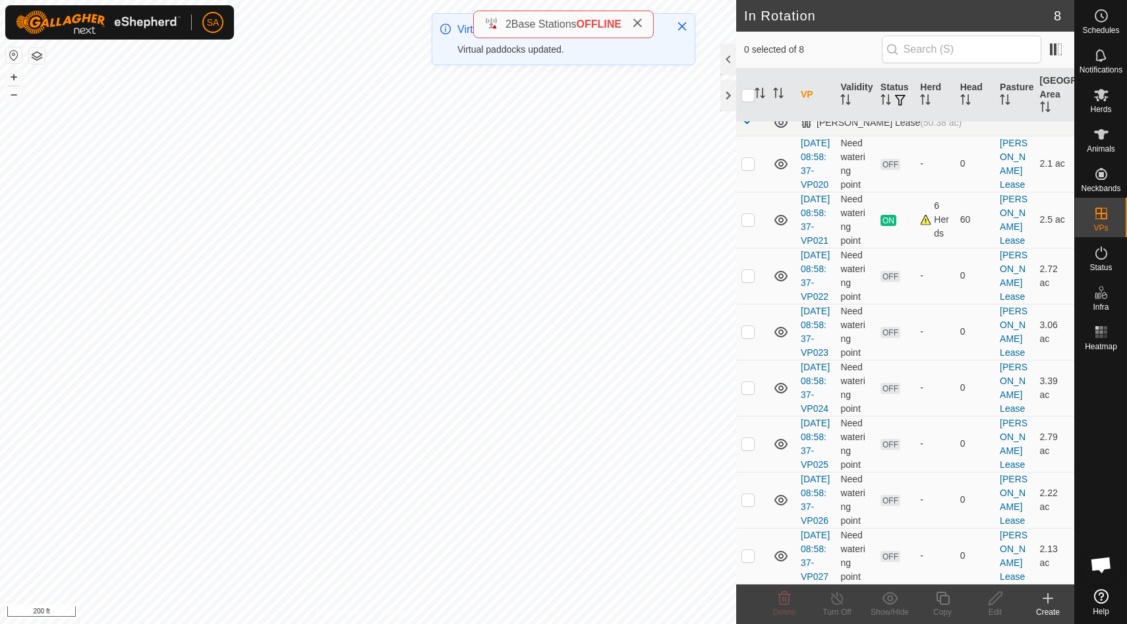
scroll to position [122, 0]
click at [748, 550] on p-checkbox at bounding box center [747, 555] width 13 height 11
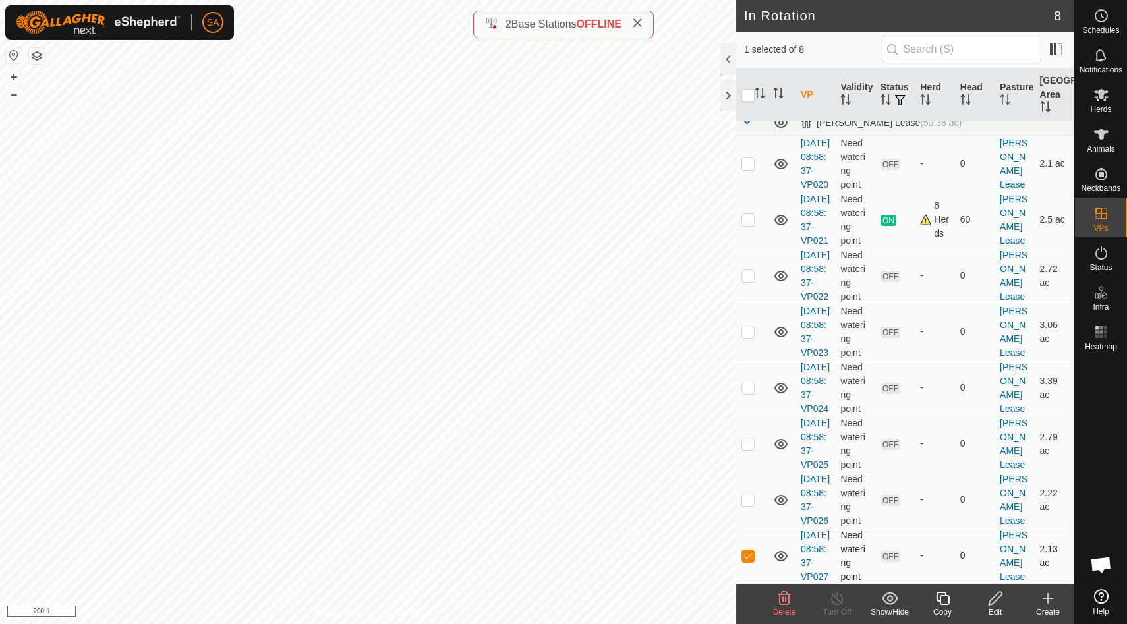
click at [748, 550] on p-checkbox at bounding box center [747, 555] width 13 height 11
checkbox input "false"
click at [750, 494] on p-checkbox at bounding box center [747, 499] width 13 height 11
checkbox input "false"
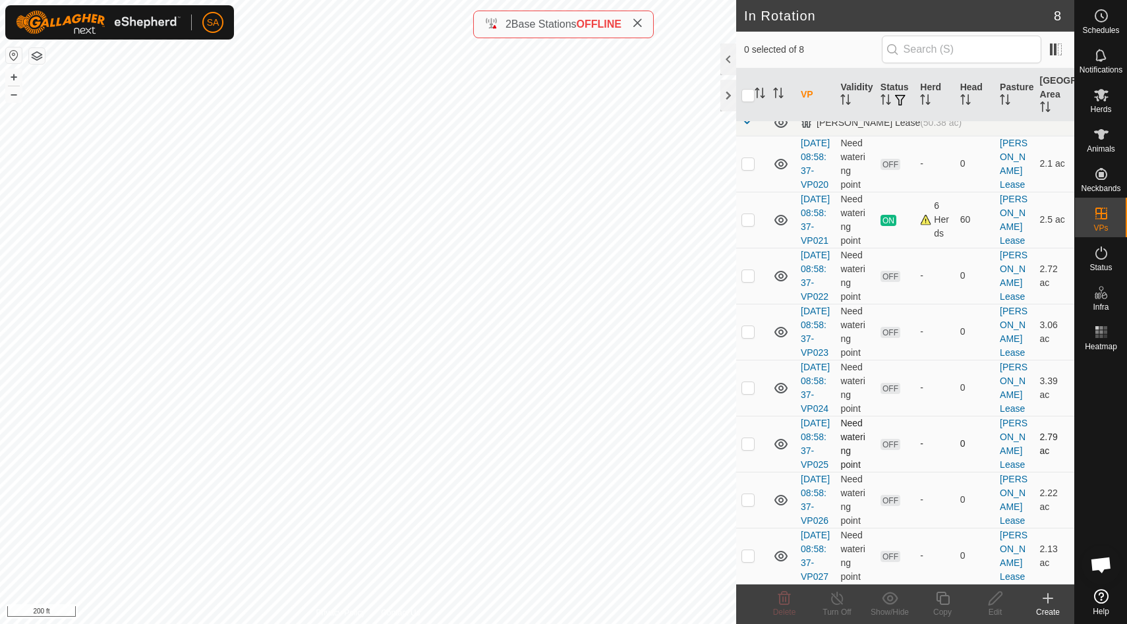
click at [746, 438] on p-checkbox at bounding box center [747, 443] width 13 height 11
checkbox input "false"
click at [746, 382] on p-checkbox at bounding box center [747, 387] width 13 height 11
checkbox input "true"
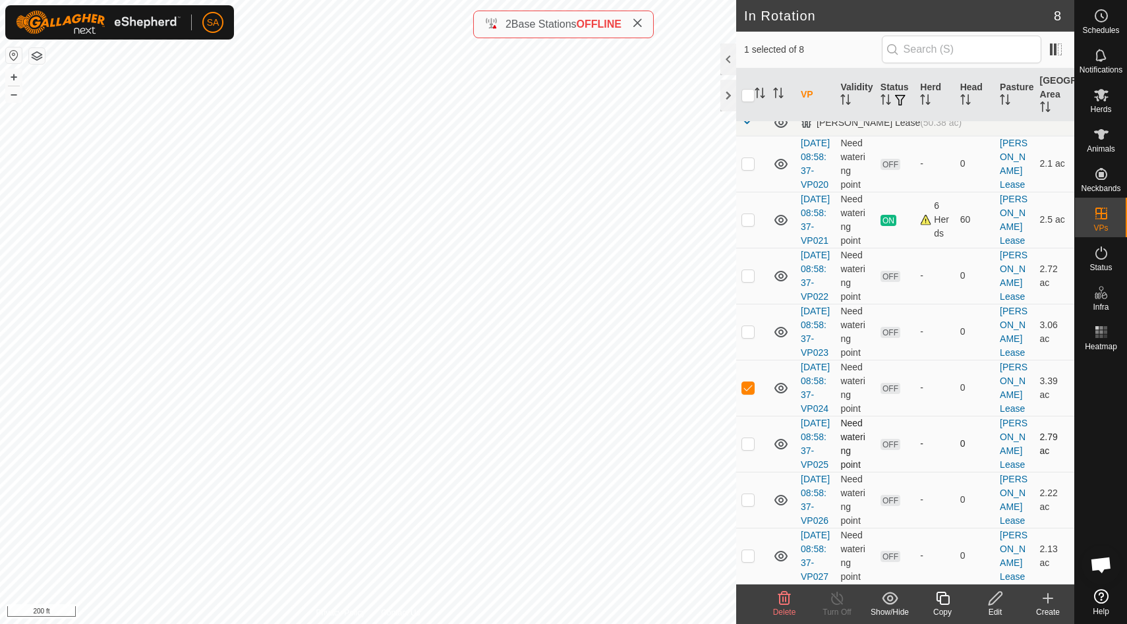
click at [746, 438] on p-checkbox at bounding box center [747, 443] width 13 height 11
checkbox input "true"
click at [753, 382] on p-checkbox at bounding box center [747, 387] width 13 height 11
click at [750, 382] on p-checkbox at bounding box center [747, 387] width 13 height 11
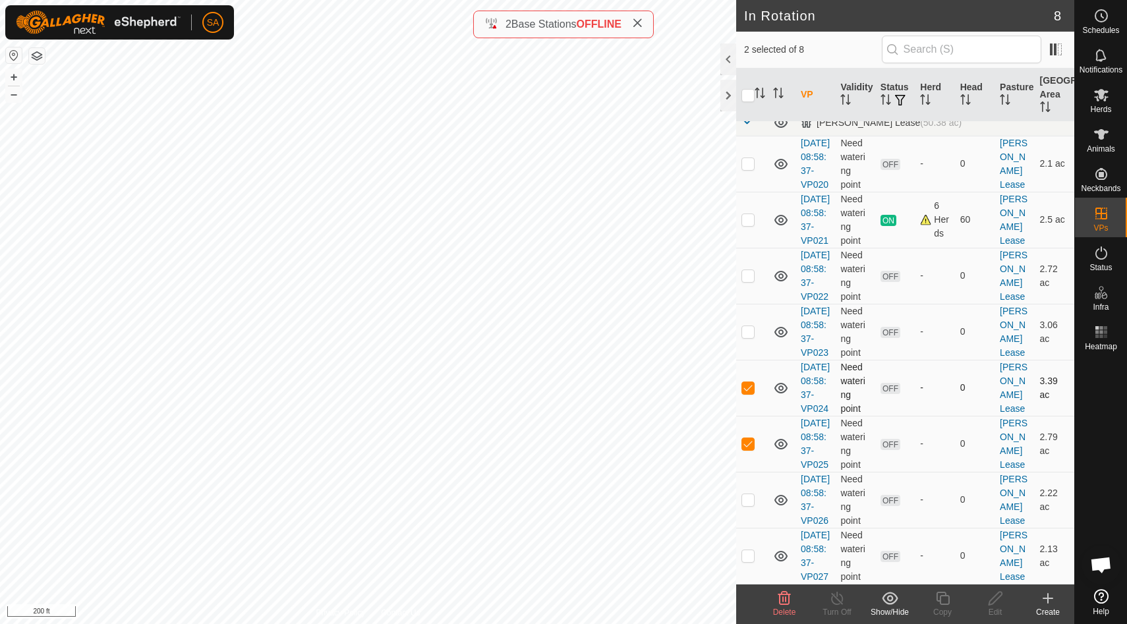
checkbox input "false"
click at [749, 438] on p-checkbox at bounding box center [747, 443] width 13 height 11
checkbox input "false"
click at [750, 382] on p-checkbox at bounding box center [747, 387] width 13 height 11
checkbox input "true"
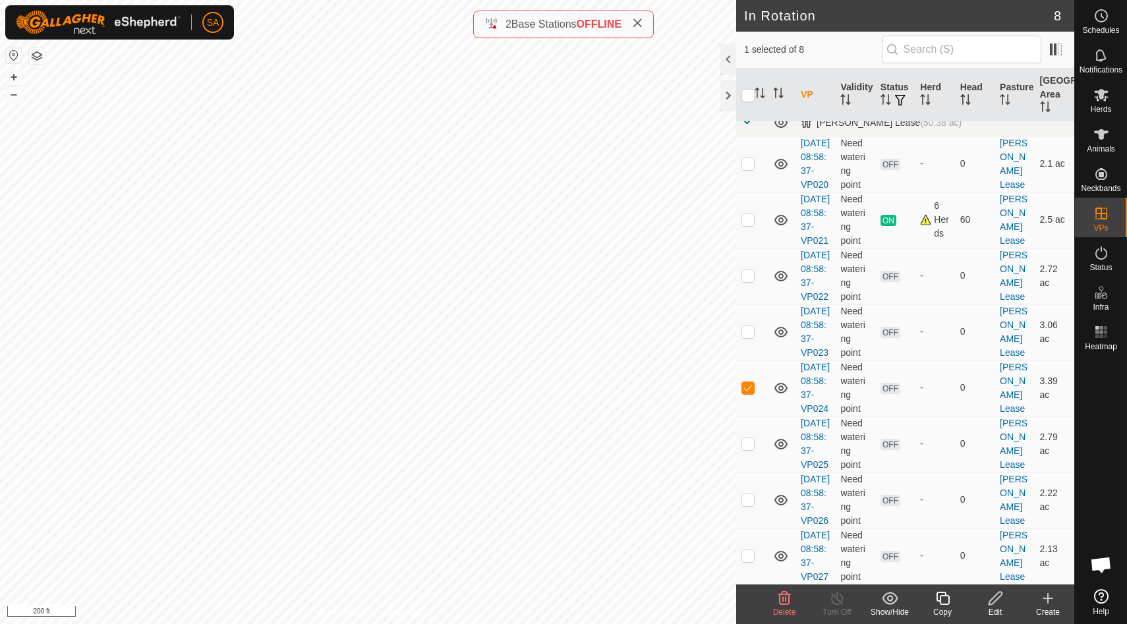
click at [995, 603] on icon at bounding box center [995, 598] width 16 height 16
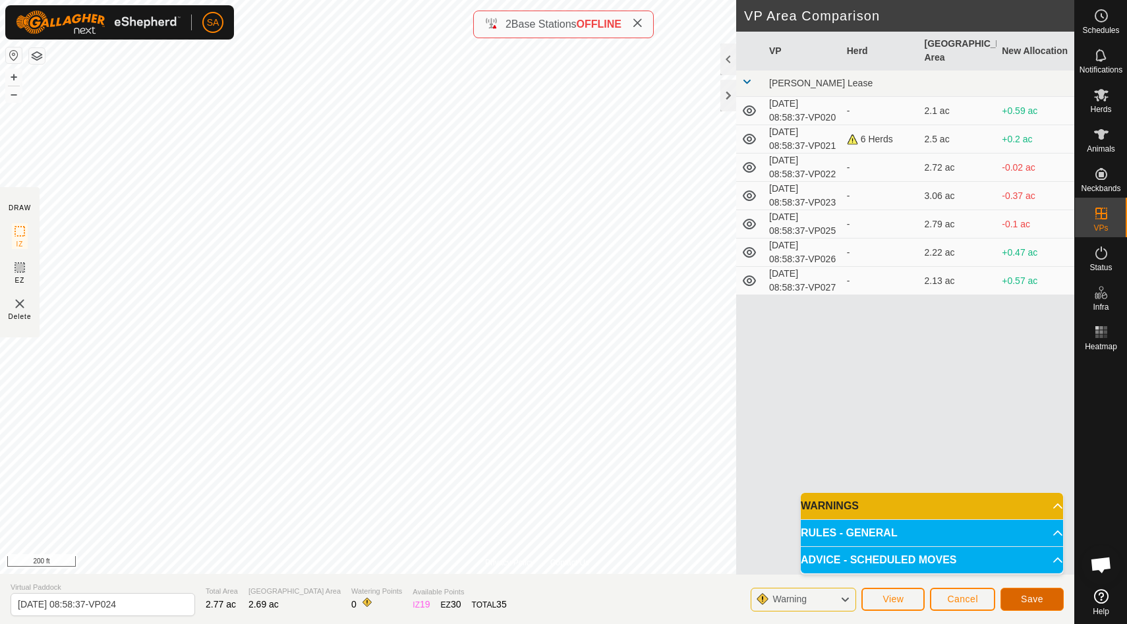
click at [1028, 597] on span "Save" at bounding box center [1032, 599] width 22 height 11
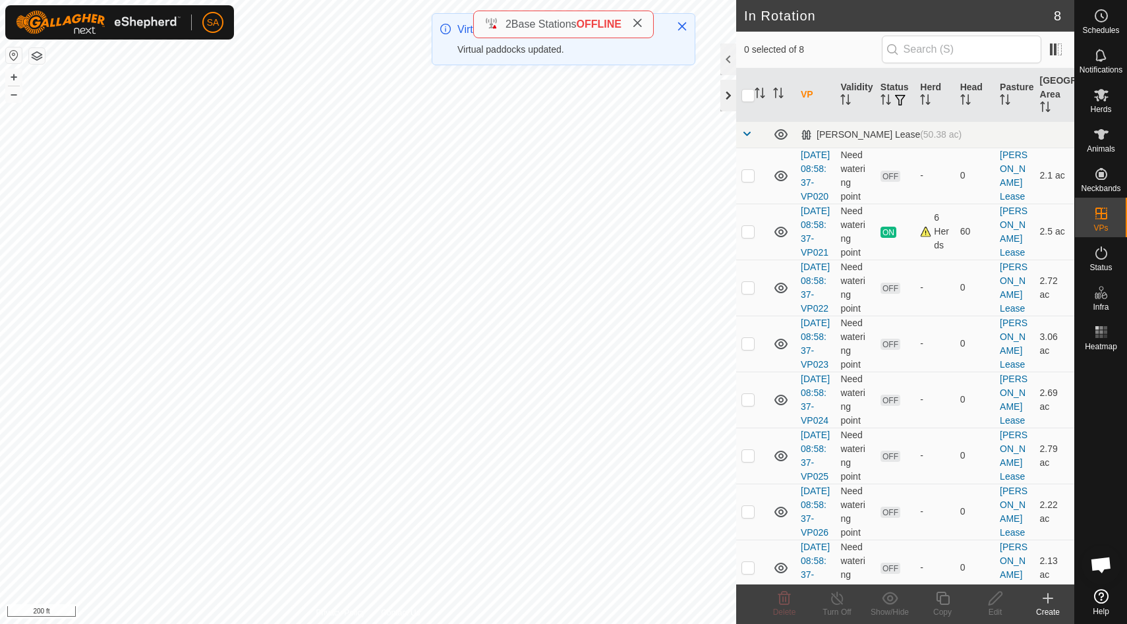
click at [733, 92] on div at bounding box center [728, 96] width 16 height 32
